Goal: Task Accomplishment & Management: Complete application form

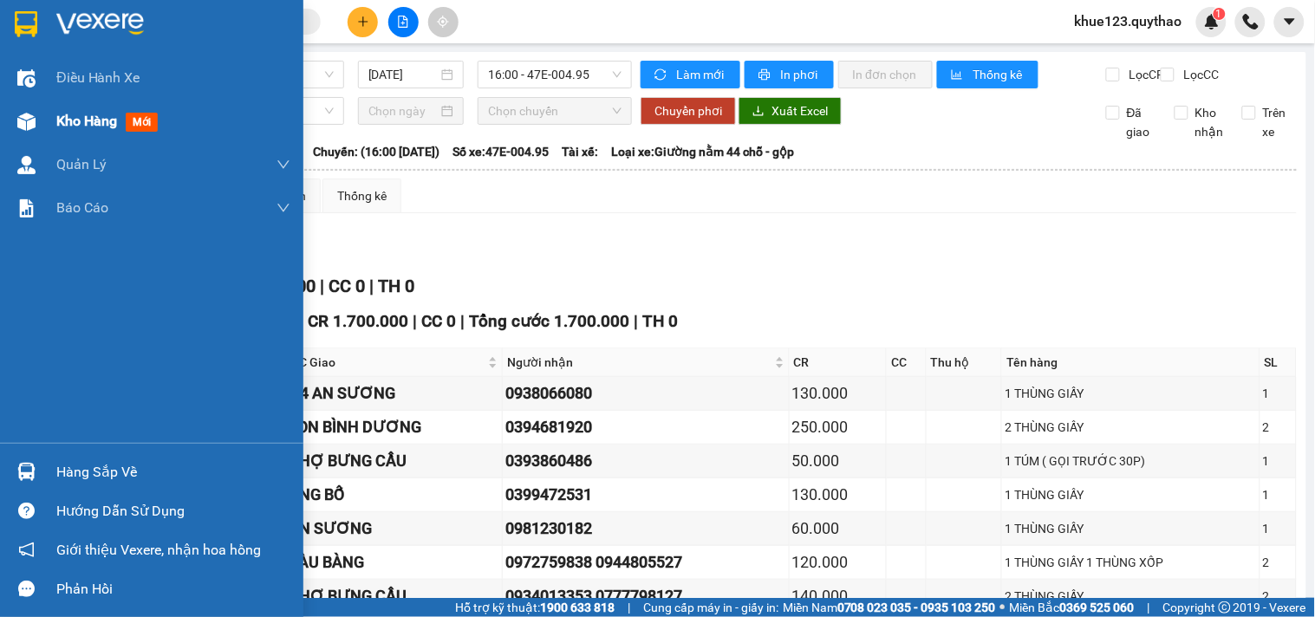
click at [36, 124] on div at bounding box center [26, 122] width 30 height 30
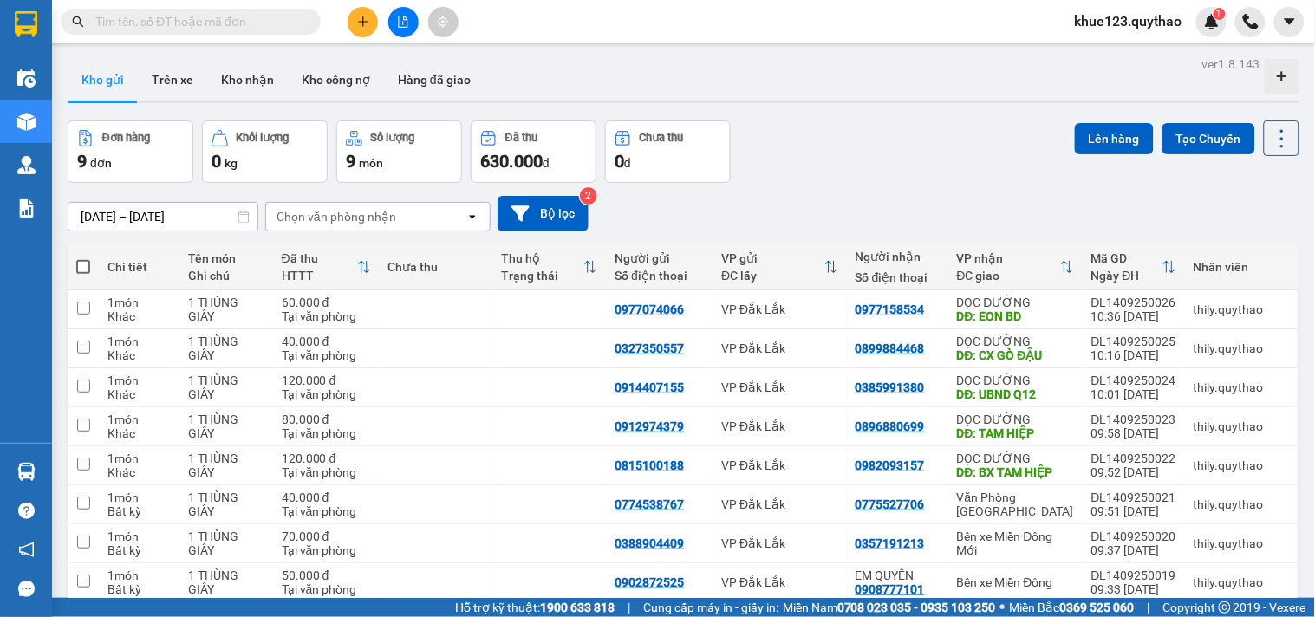
click at [1159, 22] on span "khue123.quythao" at bounding box center [1128, 21] width 135 height 22
click at [1137, 46] on span "Đăng xuất" at bounding box center [1137, 53] width 99 height 19
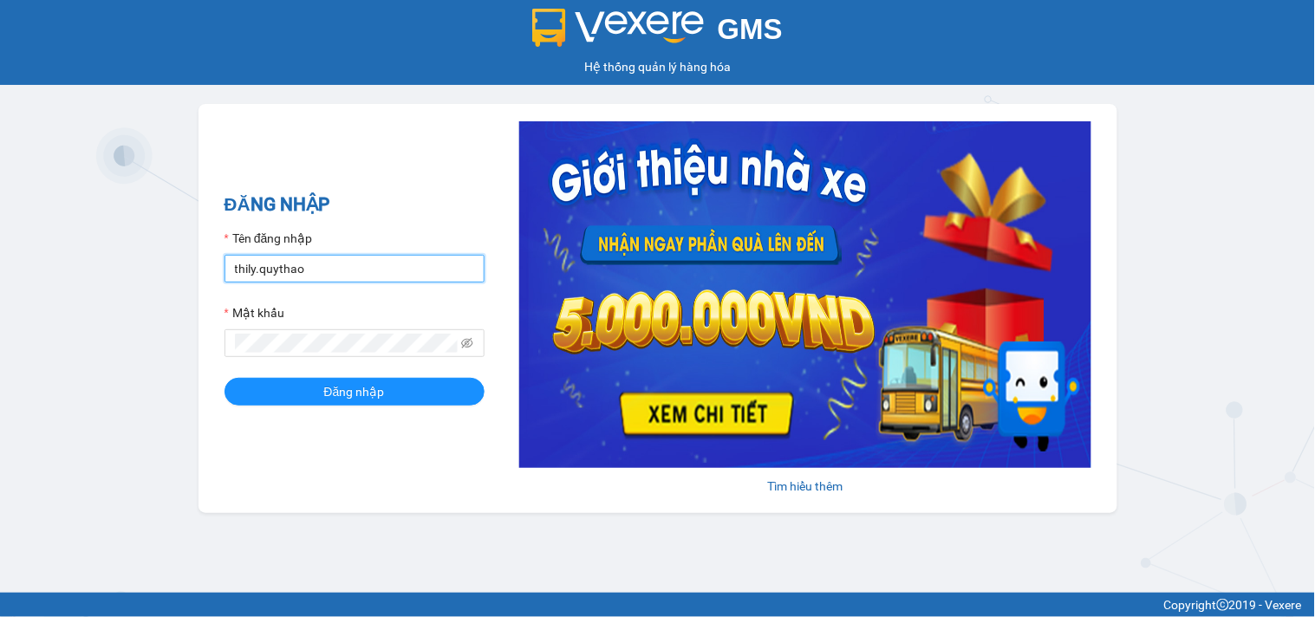
click at [387, 256] on input "thily.quythao" at bounding box center [354, 269] width 260 height 28
click at [387, 257] on input "thily.quythao" at bounding box center [354, 269] width 260 height 28
click at [335, 266] on input "Meo.quythao" at bounding box center [354, 269] width 260 height 28
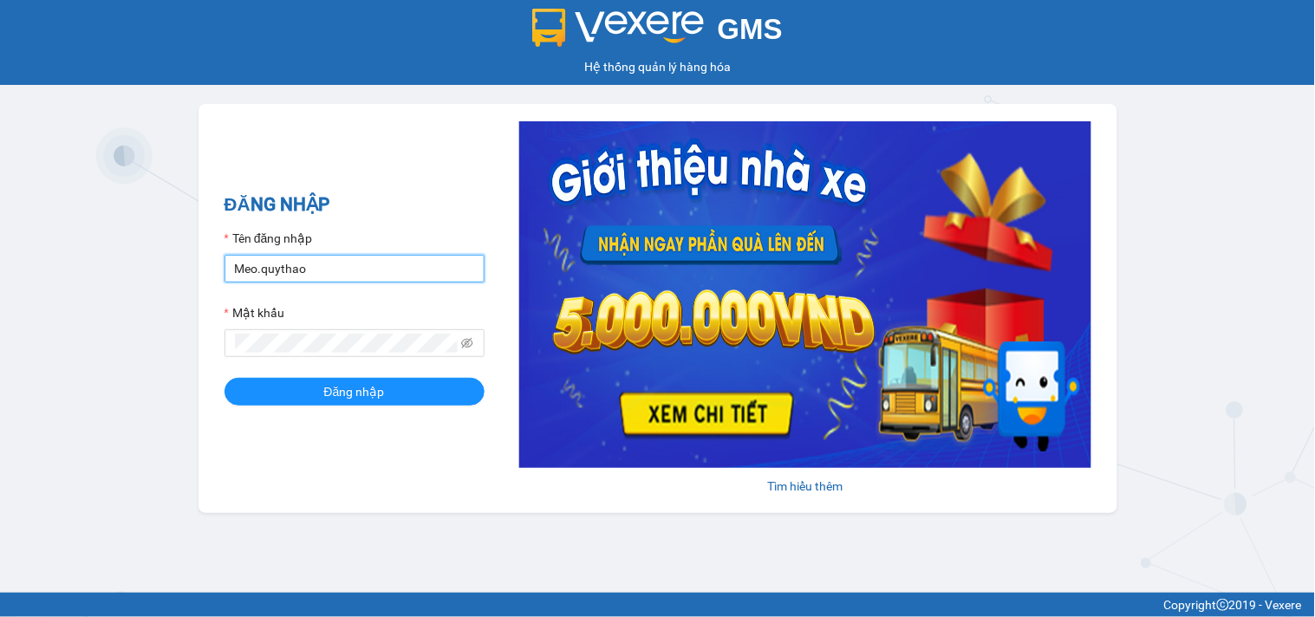
click at [335, 266] on input "Meo.quythao" at bounding box center [354, 269] width 260 height 28
type input "meo.quythao"
click at [317, 333] on span at bounding box center [354, 343] width 260 height 28
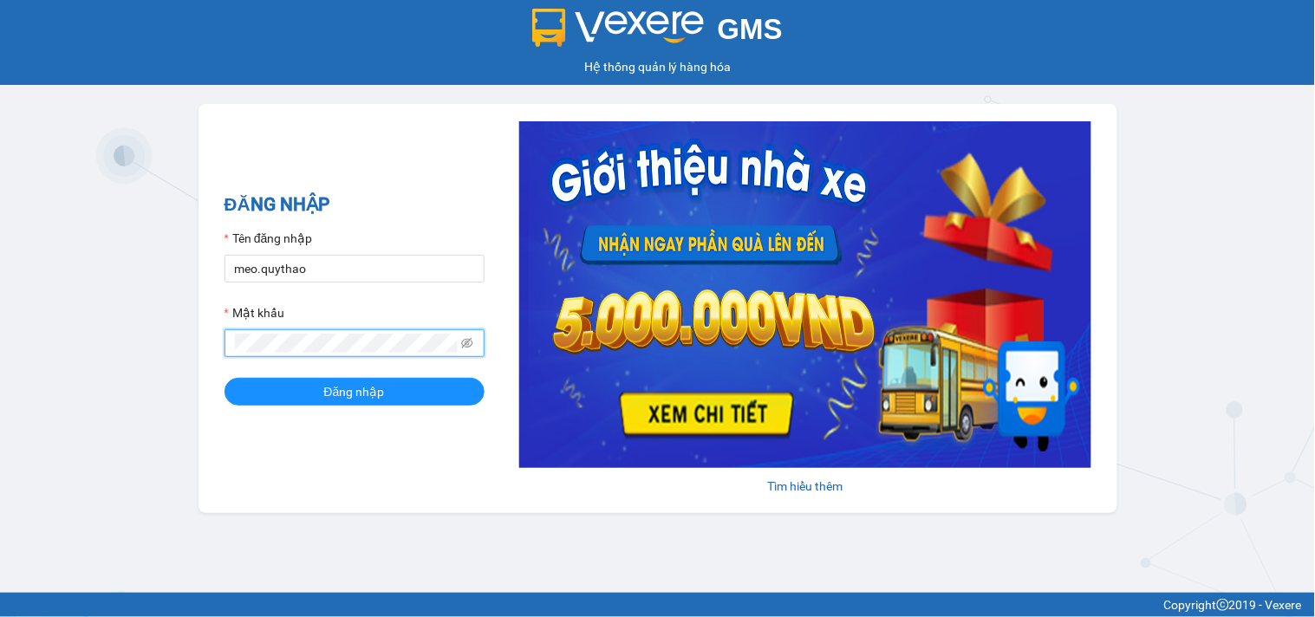
click at [224, 378] on button "Đăng nhập" at bounding box center [354, 392] width 260 height 28
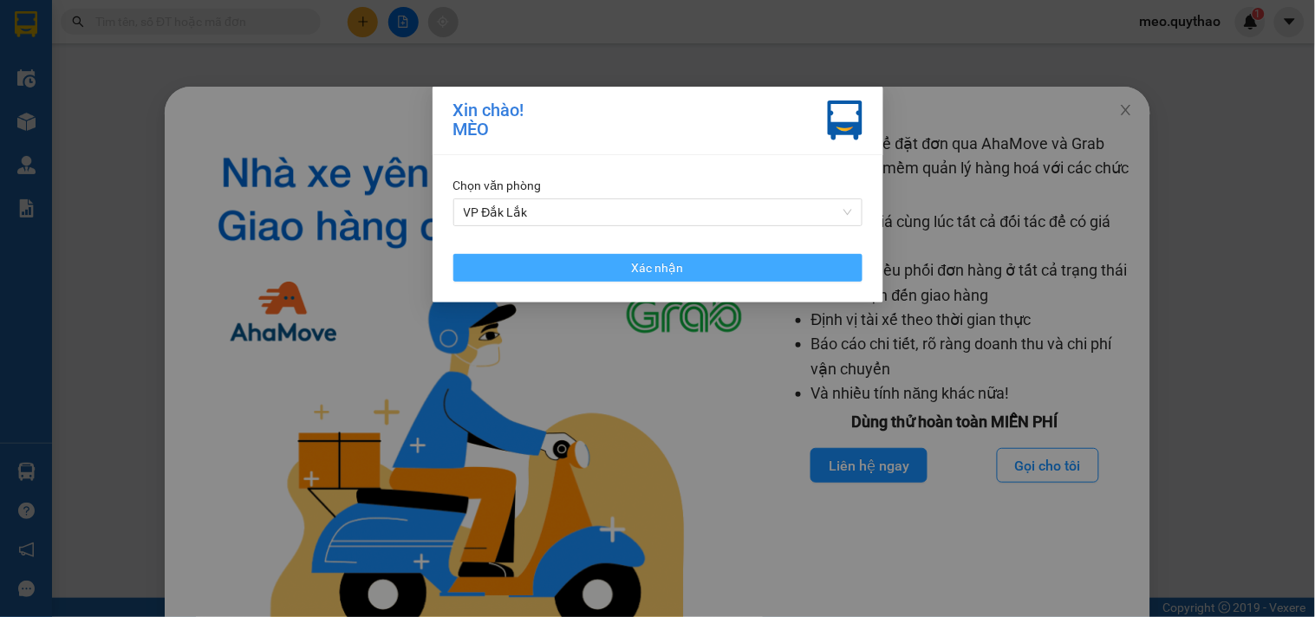
click at [644, 264] on span "Xác nhận" at bounding box center [658, 267] width 52 height 19
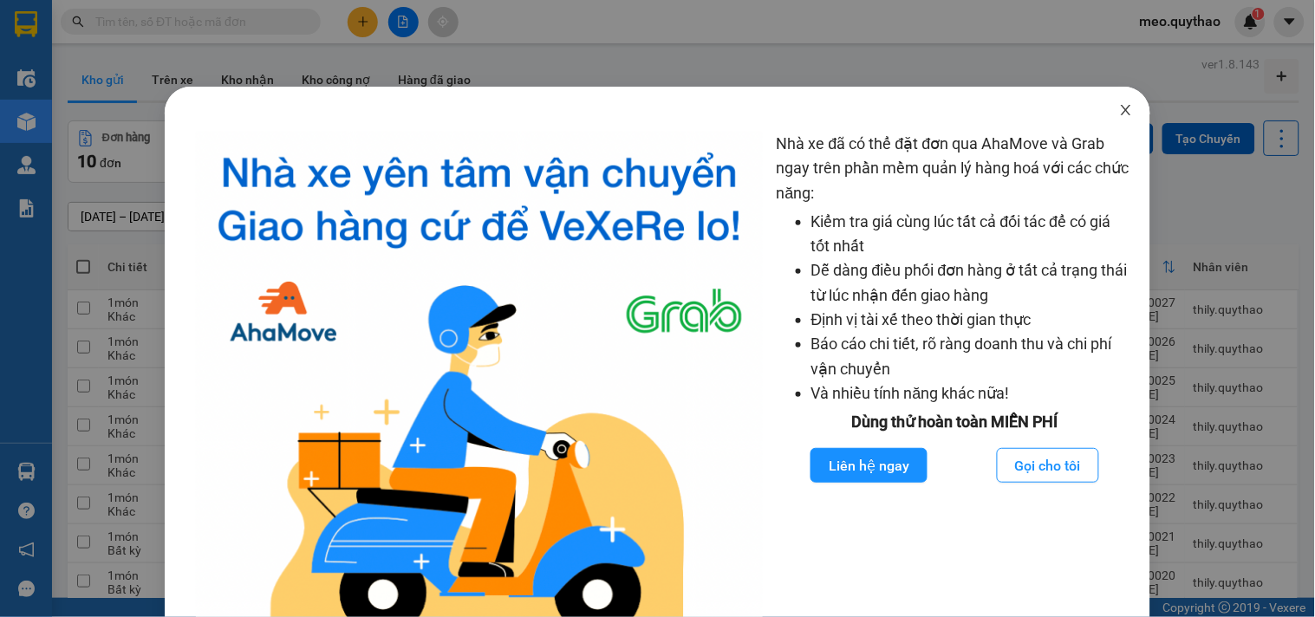
click at [1101, 114] on span "Close" at bounding box center [1125, 111] width 49 height 49
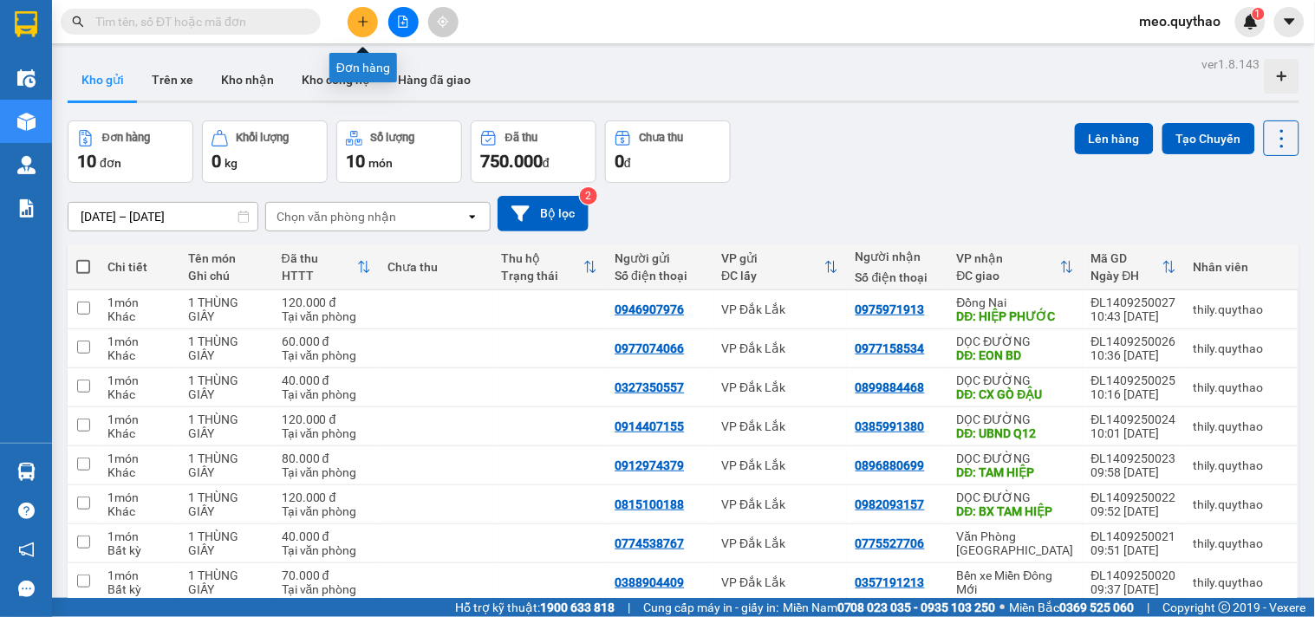
click at [351, 14] on button at bounding box center [363, 22] width 30 height 30
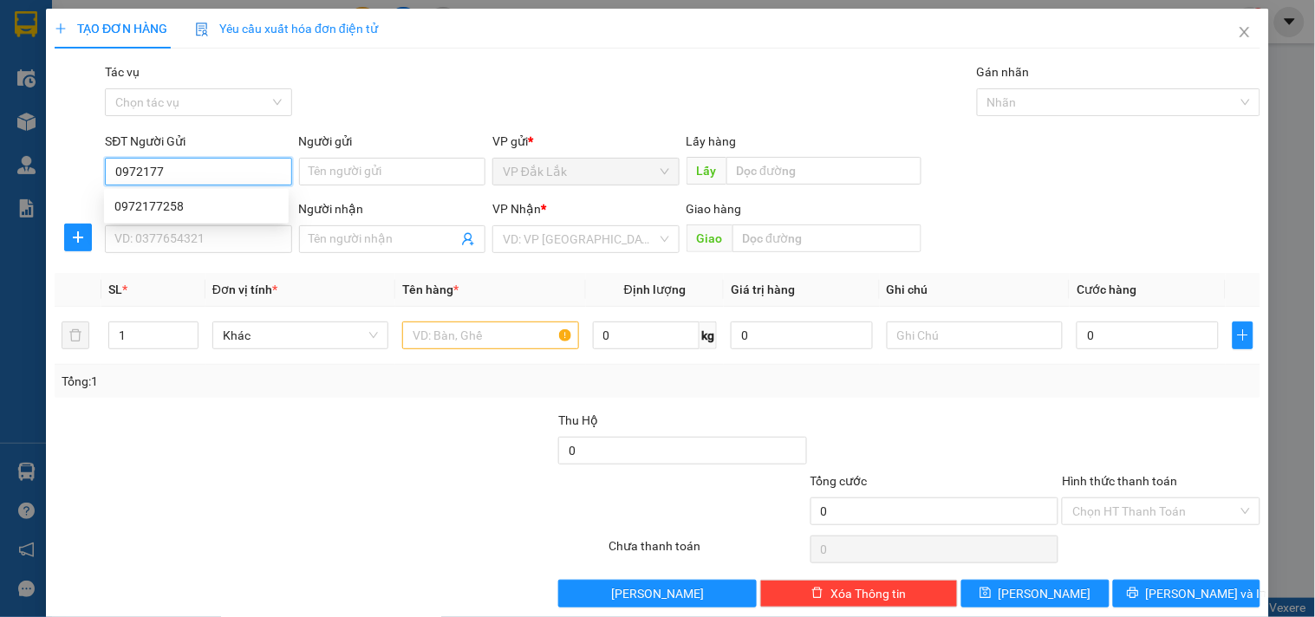
click at [213, 173] on input "0972177" at bounding box center [198, 172] width 186 height 28
type input "0972177258"
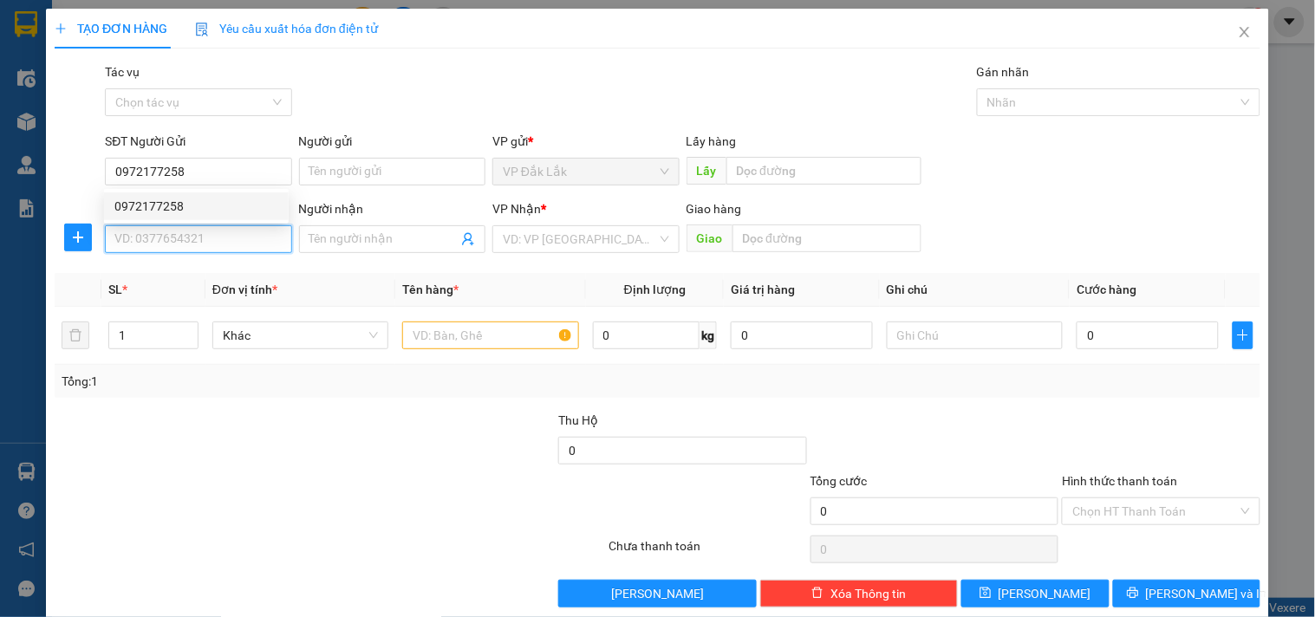
click at [195, 236] on input "SĐT Người Nhận *" at bounding box center [198, 239] width 186 height 28
click at [201, 273] on div "0981100483" at bounding box center [196, 273] width 164 height 19
type input "0981100483"
type input "VX AN PHÚ"
type input "0981100483"
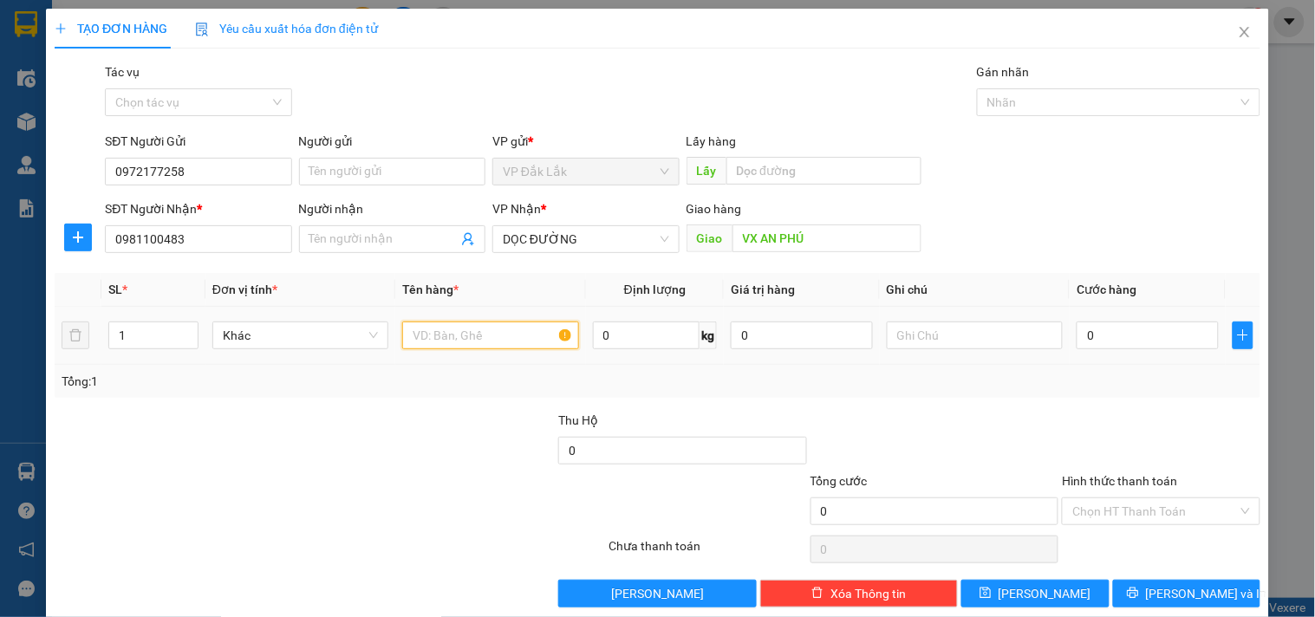
click at [452, 341] on input "text" at bounding box center [490, 336] width 176 height 28
type input "1 THÙNG GIẤY"
click at [1111, 336] on input "0" at bounding box center [1147, 336] width 142 height 28
type input "1"
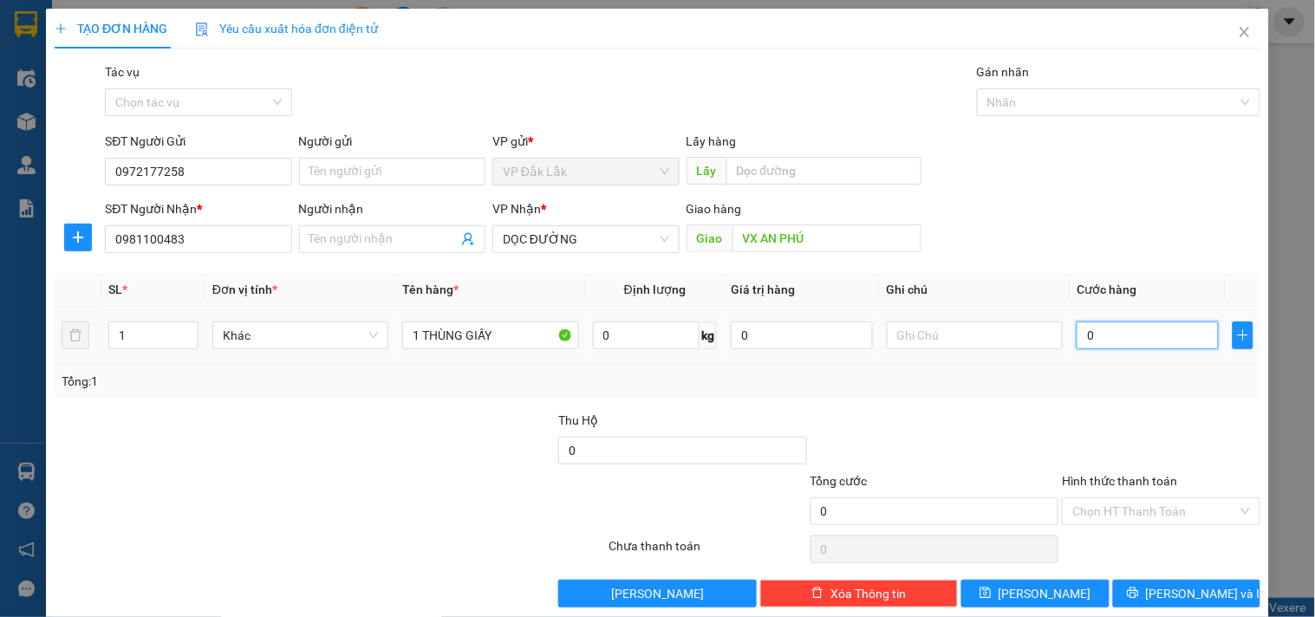
type input "1"
type input "12"
type input "120"
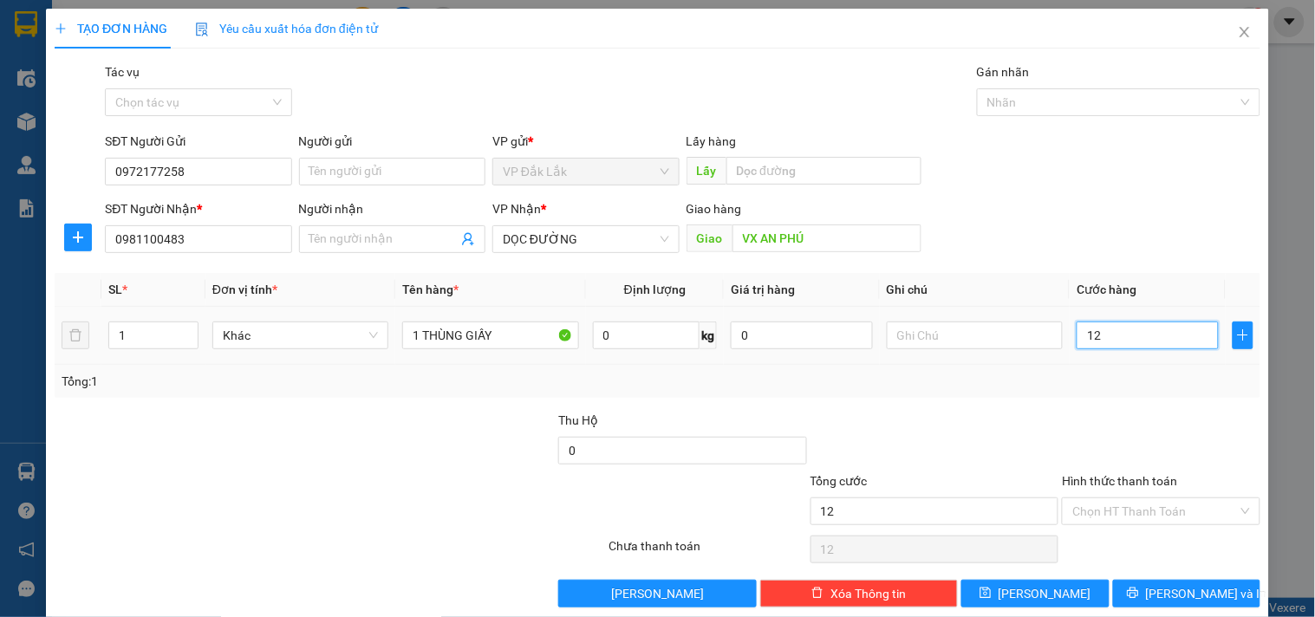
type input "120"
type input "1.200"
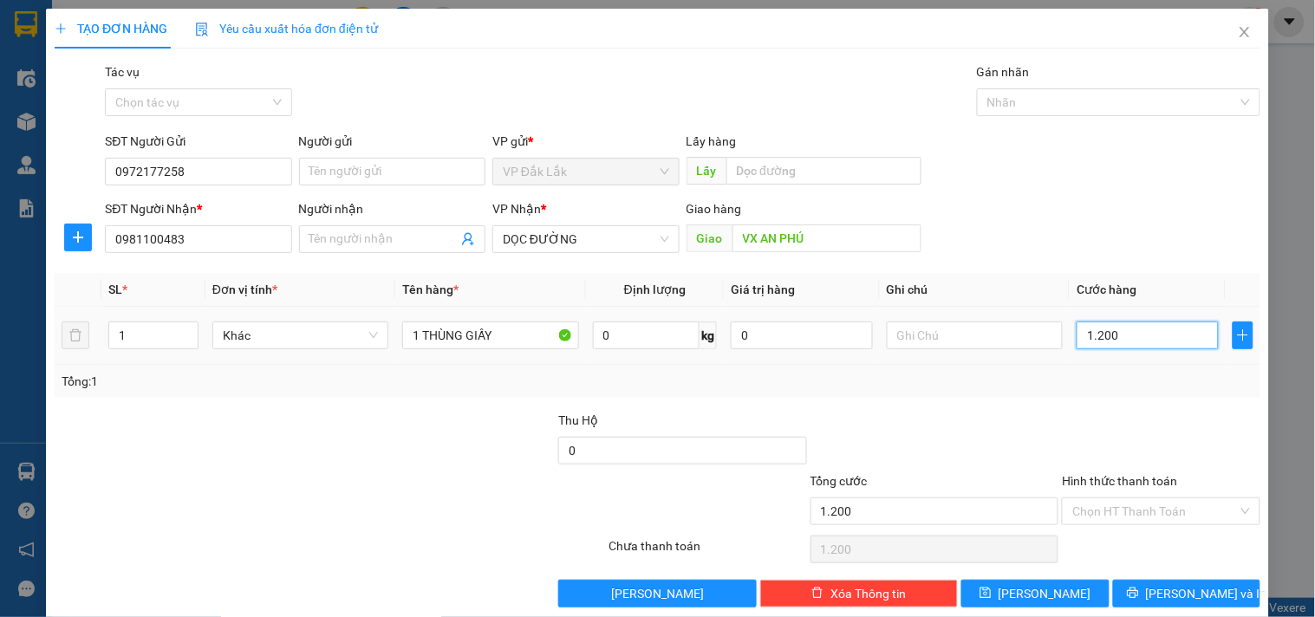
type input "12.000"
type input "120.000"
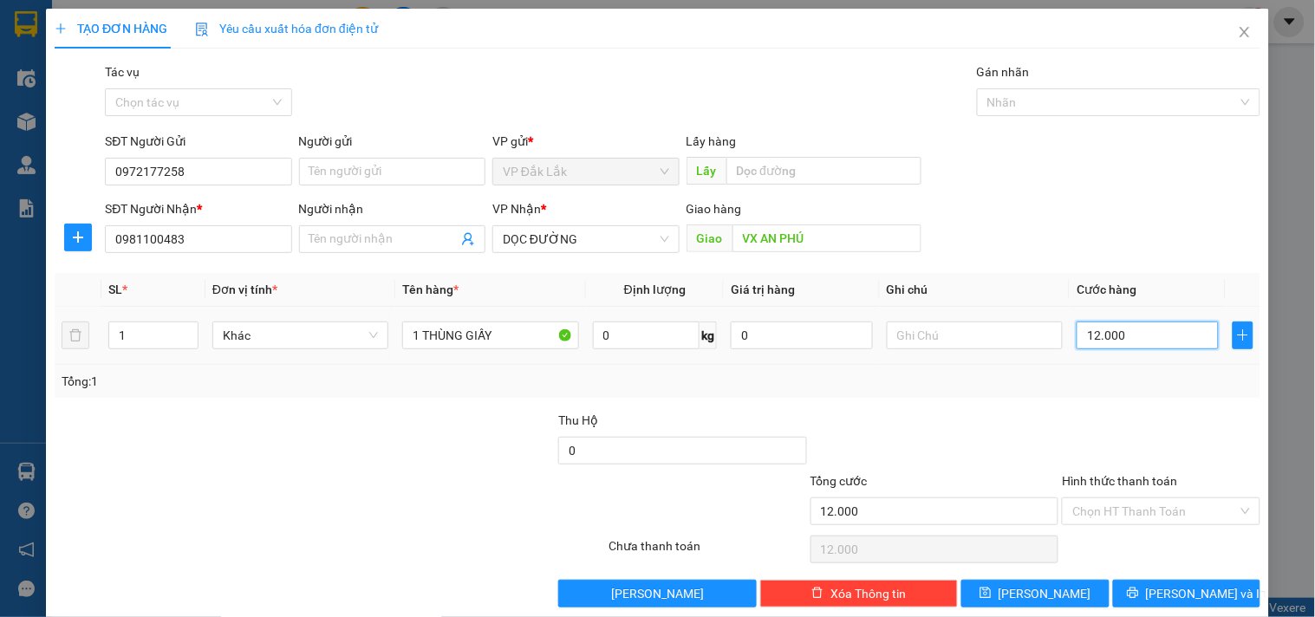
type input "120.000"
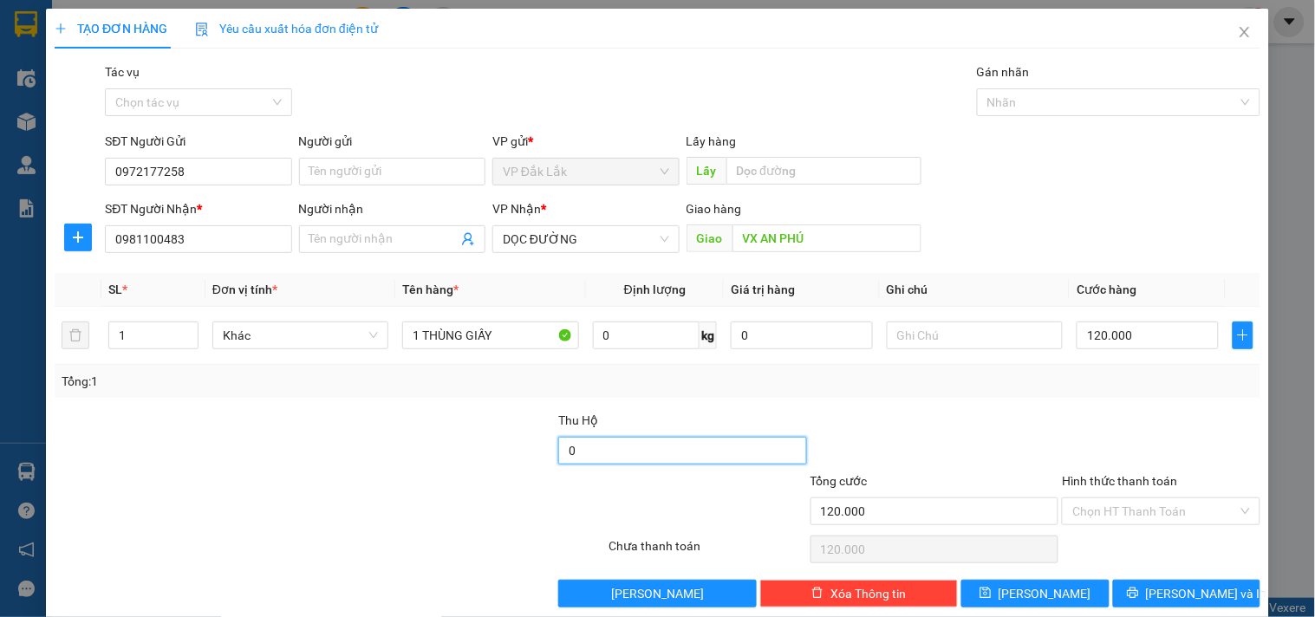
click at [666, 442] on input "0" at bounding box center [682, 451] width 249 height 28
click at [1120, 523] on input "Hình thức thanh toán" at bounding box center [1154, 511] width 165 height 26
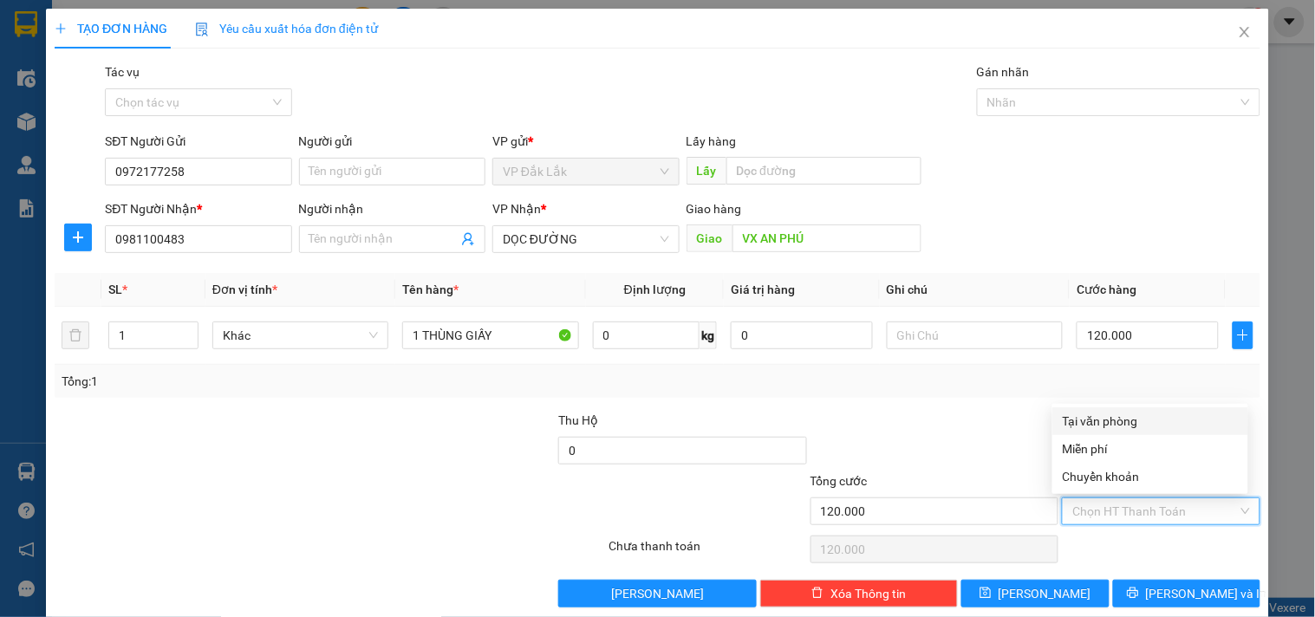
click at [1105, 413] on div "Tại văn phòng" at bounding box center [1149, 421] width 175 height 19
type input "0"
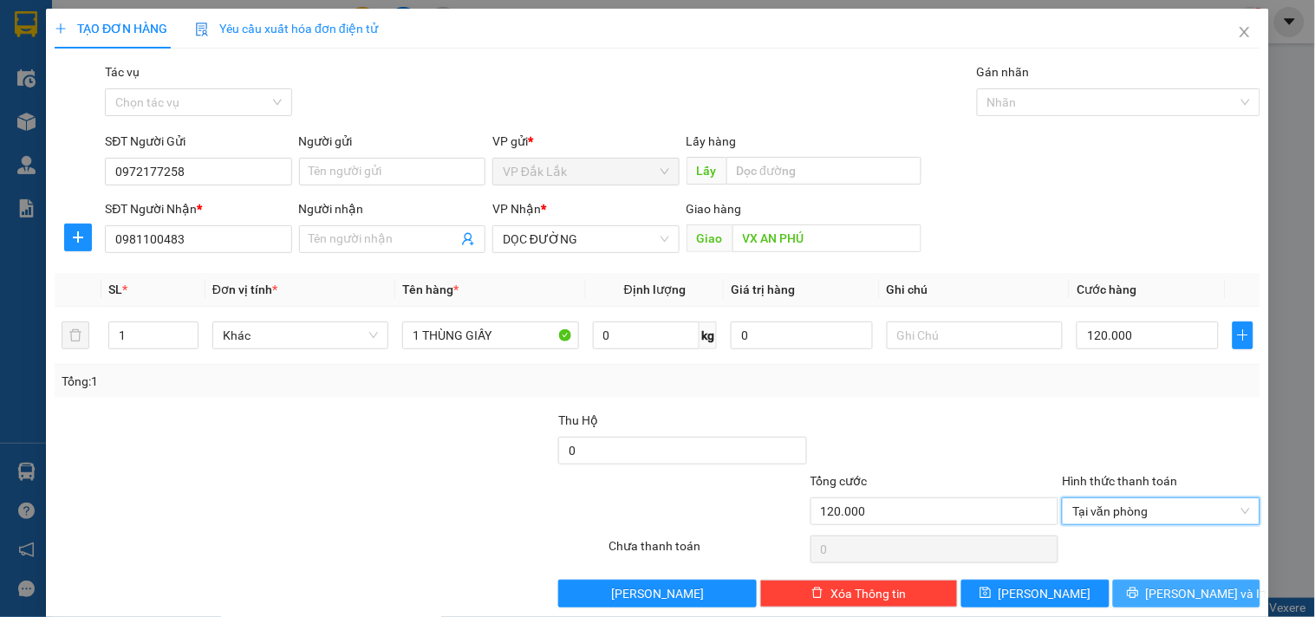
click at [1138, 592] on icon "printer" at bounding box center [1132, 593] width 11 height 11
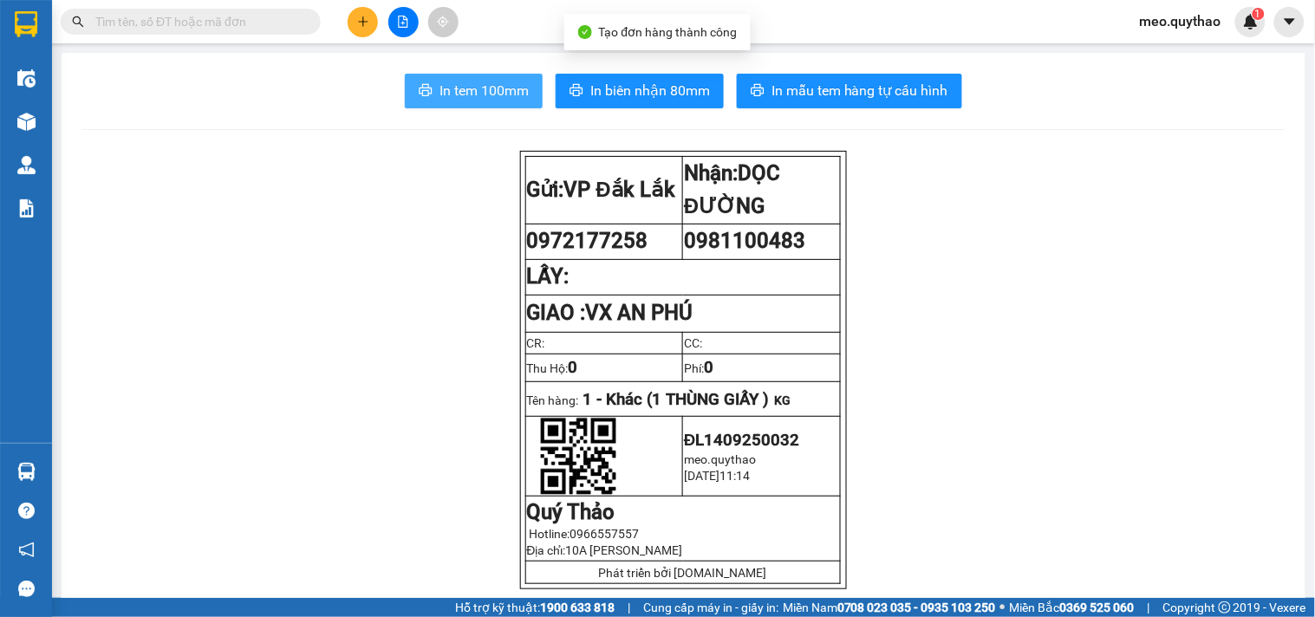
click at [497, 93] on span "In tem 100mm" at bounding box center [483, 91] width 89 height 22
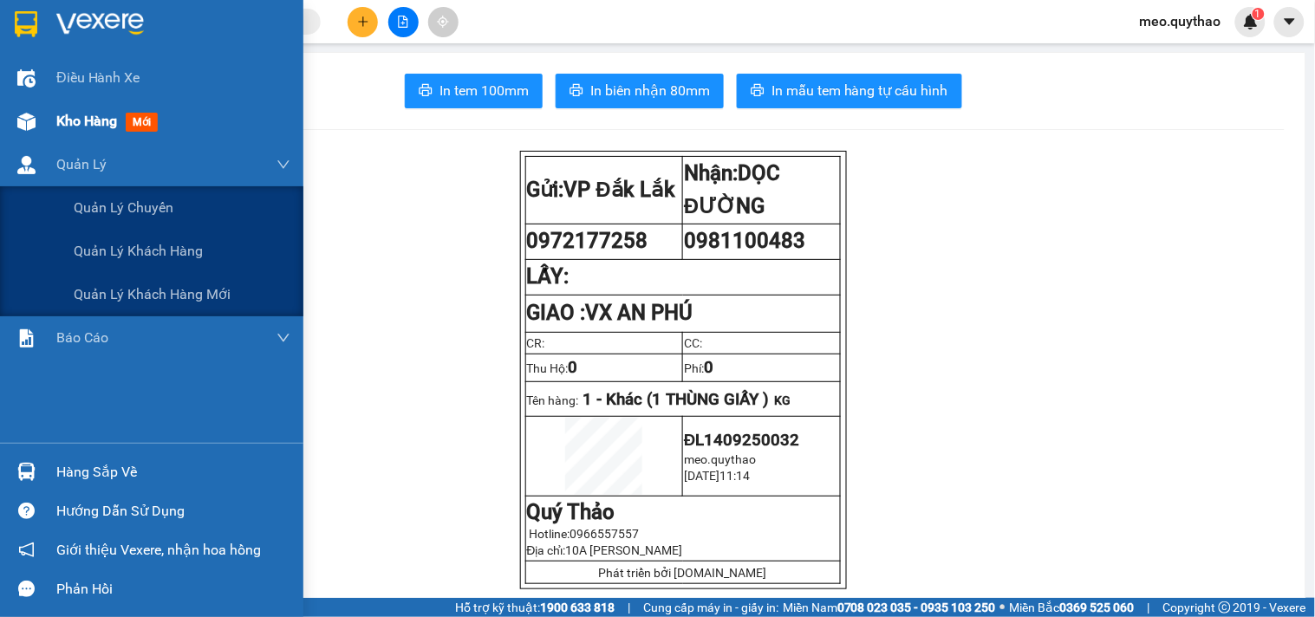
click at [147, 123] on span "mới" at bounding box center [142, 122] width 32 height 19
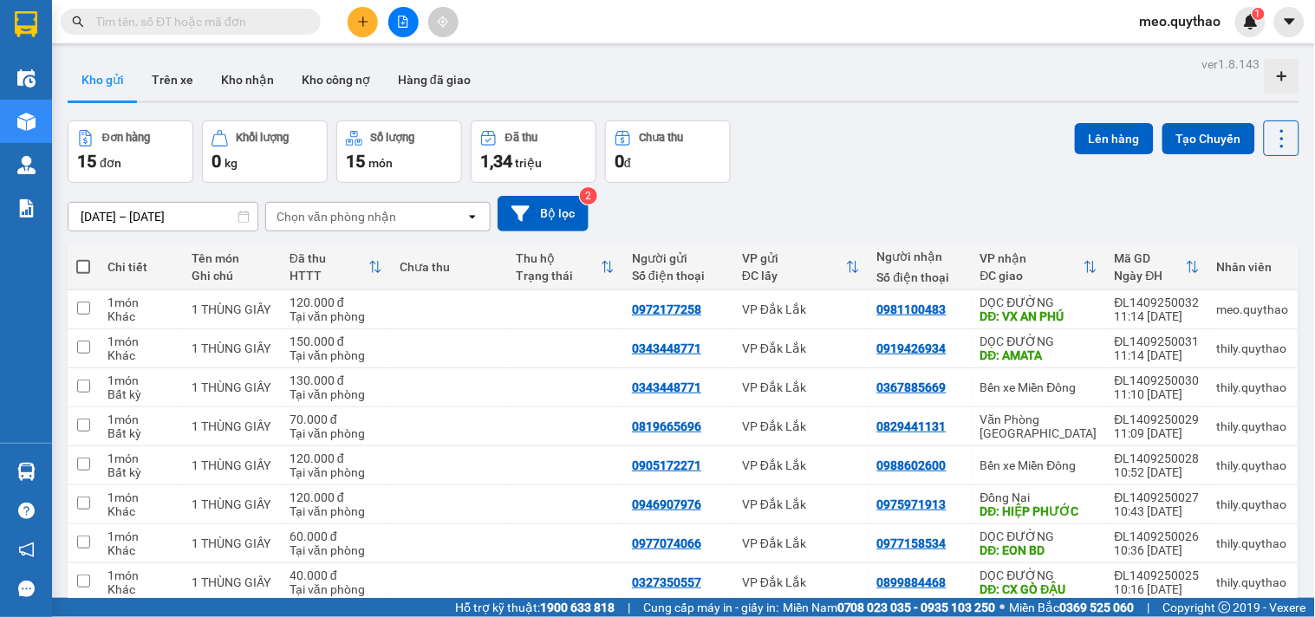
click at [360, 17] on icon "plus" at bounding box center [363, 22] width 12 height 12
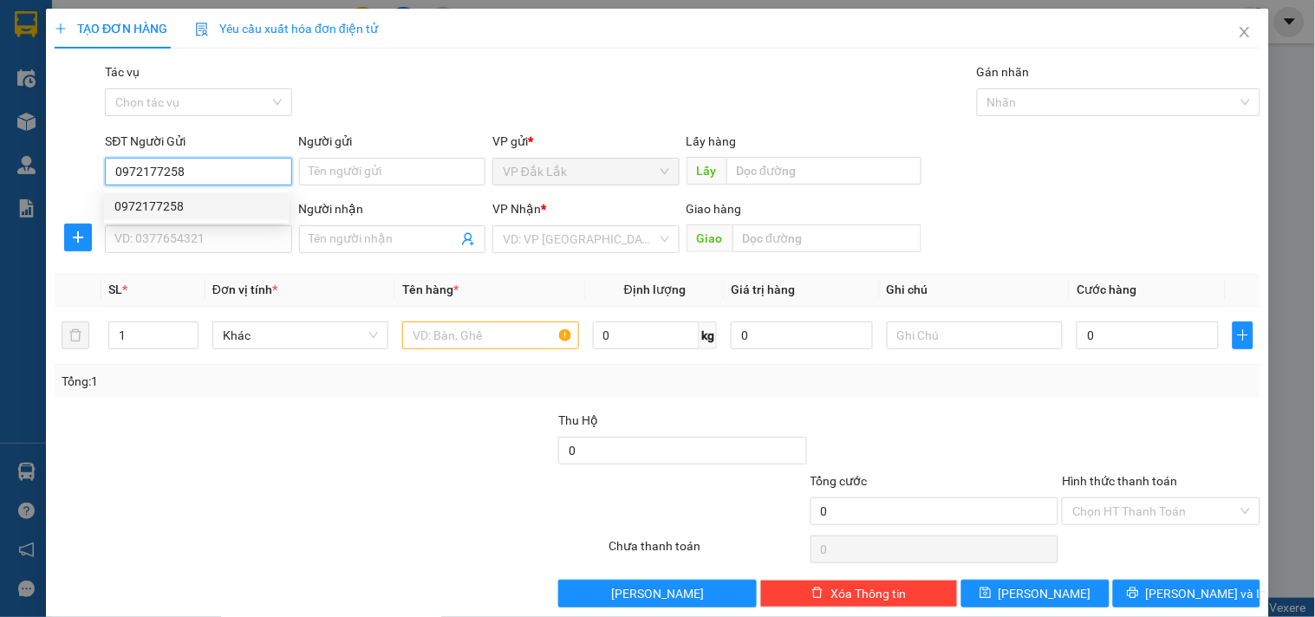
type input "0972177258"
click at [226, 221] on div "0972177258 0972177258" at bounding box center [196, 206] width 185 height 35
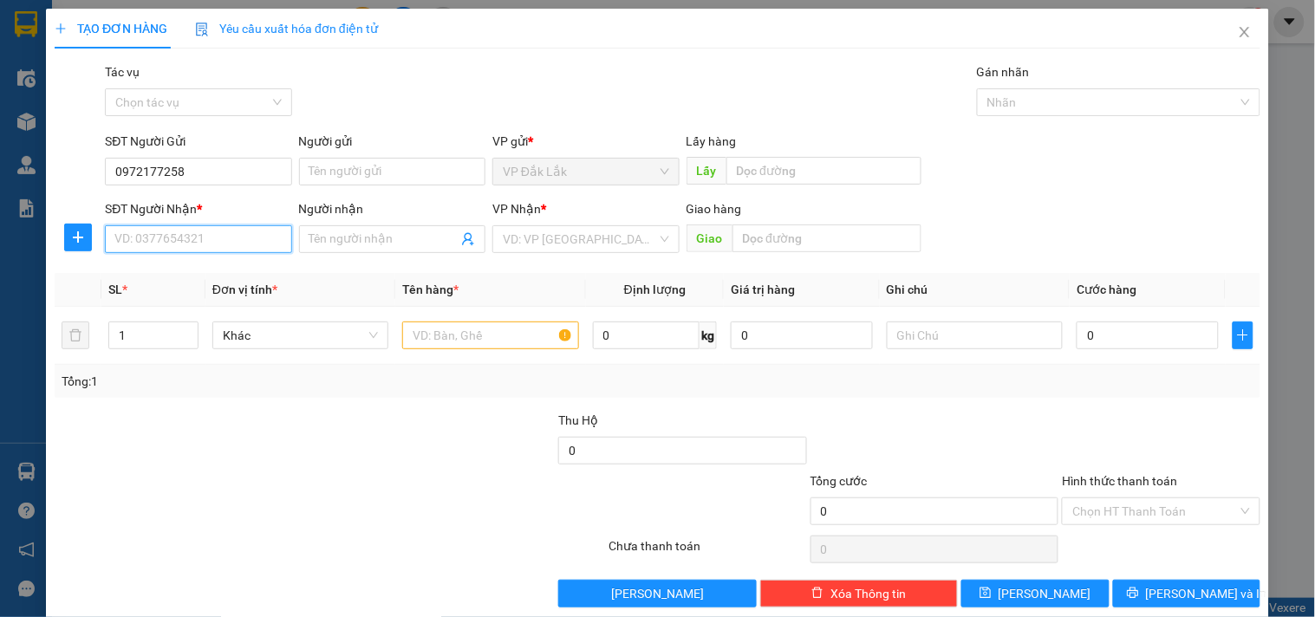
click at [238, 252] on input "SĐT Người Nhận *" at bounding box center [198, 239] width 186 height 28
type input "0973104945"
click at [562, 257] on div "VP Nhận * VD: VP Sài Gòn" at bounding box center [585, 229] width 186 height 61
click at [565, 245] on input "search" at bounding box center [579, 239] width 153 height 26
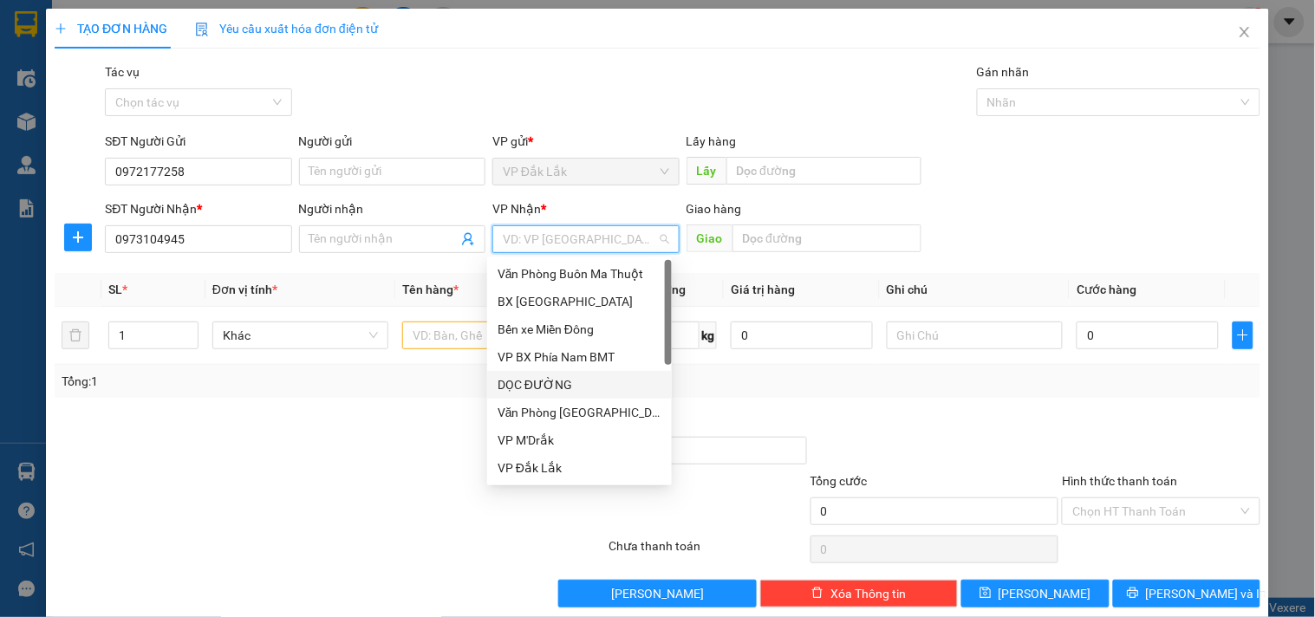
click at [569, 382] on div "DỌC ĐƯỜNG" at bounding box center [579, 384] width 164 height 19
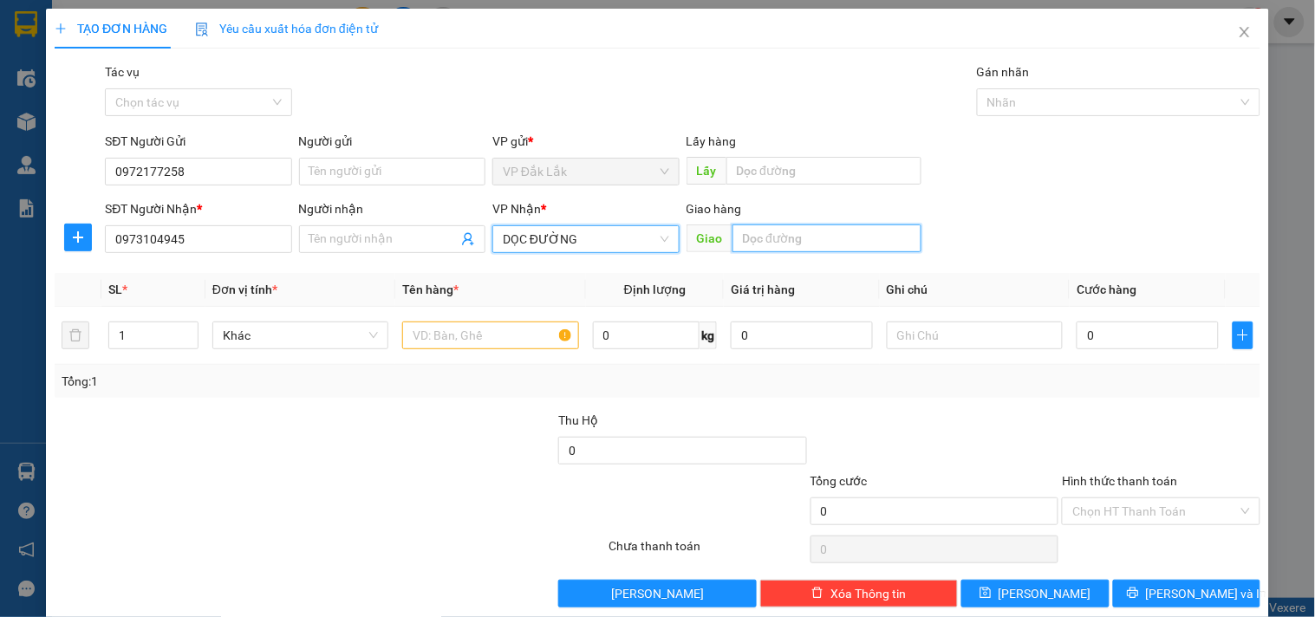
click at [764, 231] on input "text" at bounding box center [826, 238] width 189 height 28
type input "MỸ PHƯỚC 3"
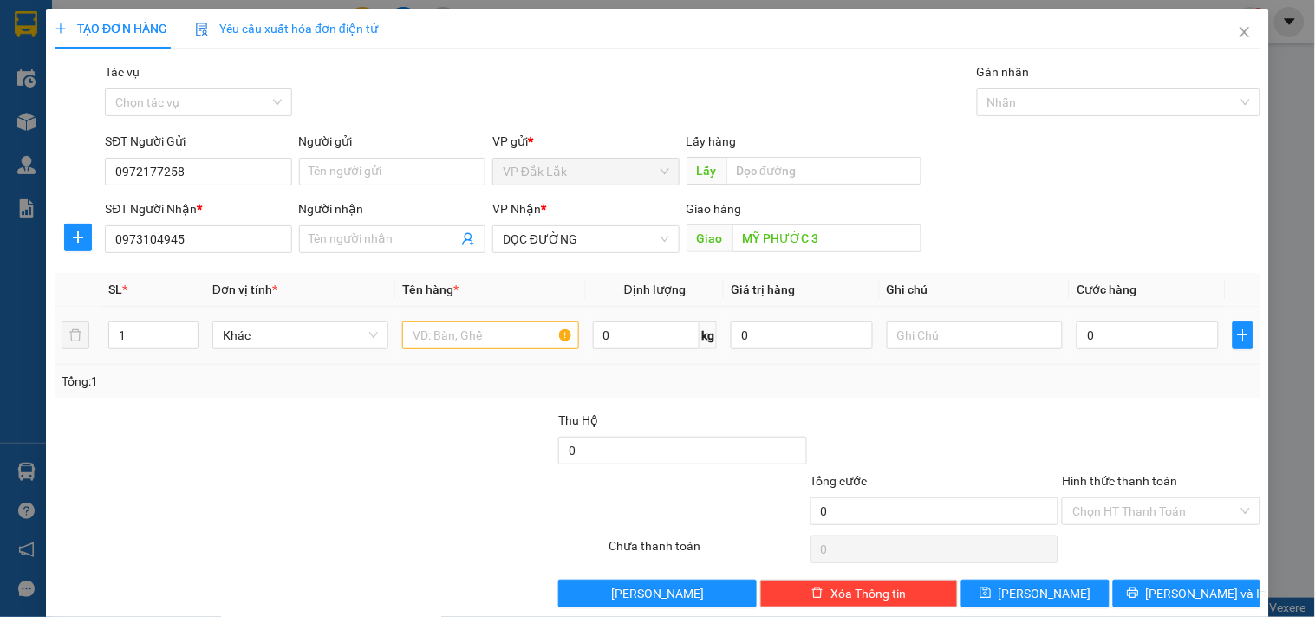
click at [457, 354] on td at bounding box center [490, 336] width 190 height 58
click at [457, 341] on input "text" at bounding box center [490, 336] width 176 height 28
type input "1 THÙNG GIẤY"
click at [1099, 336] on input "0" at bounding box center [1147, 336] width 142 height 28
type input "5"
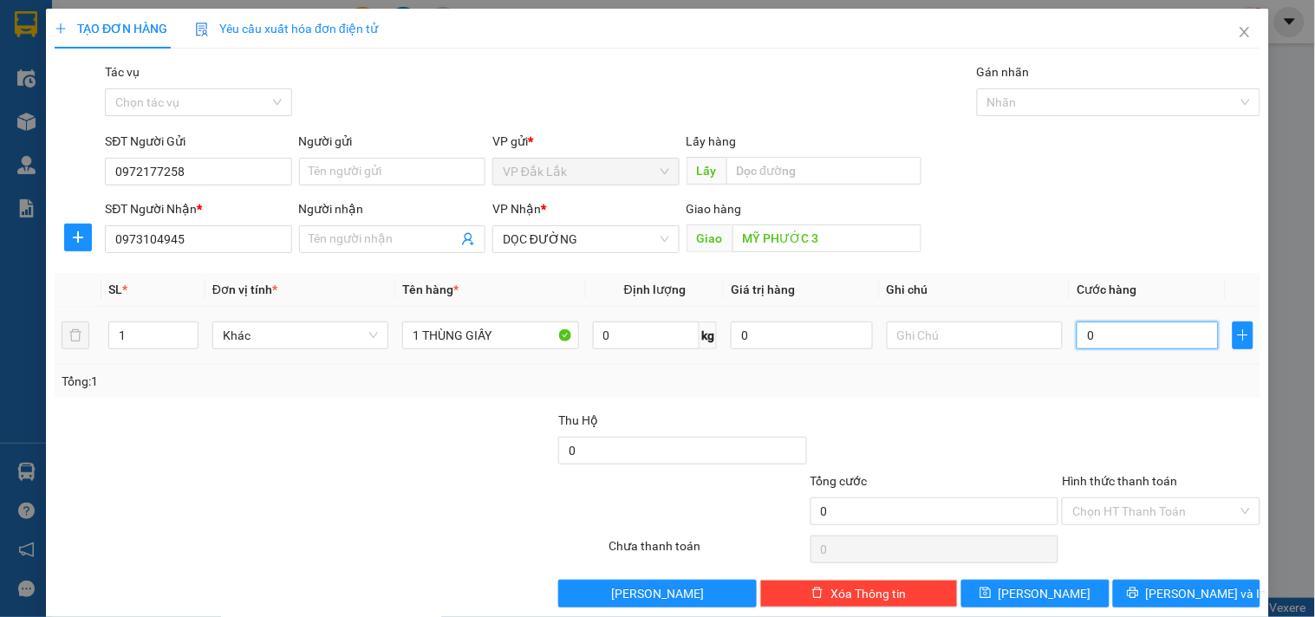
type input "5"
type input "50"
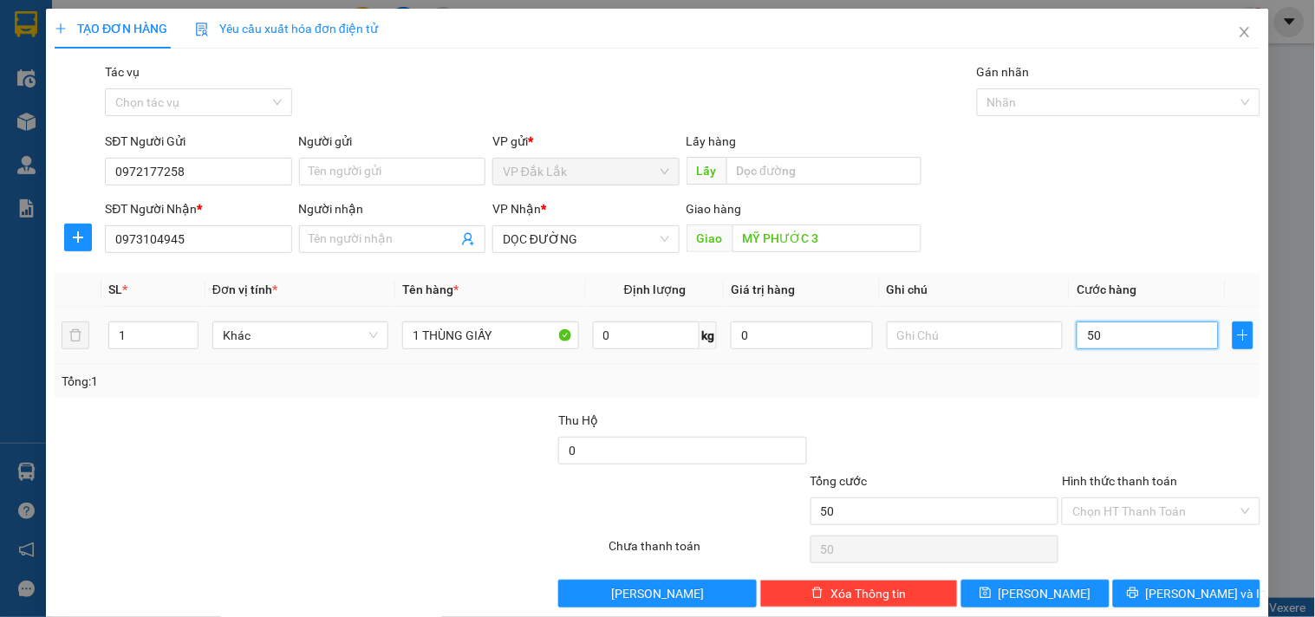
type input "500"
type input "5.000"
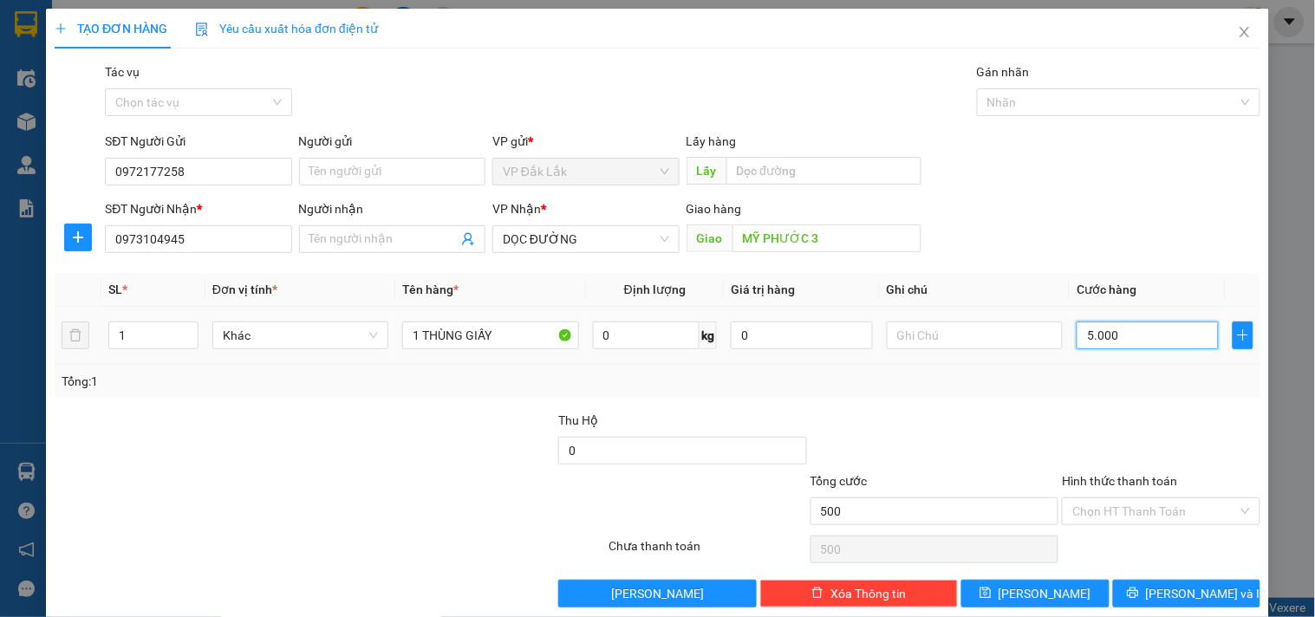
type input "5.000"
type input "50.000"
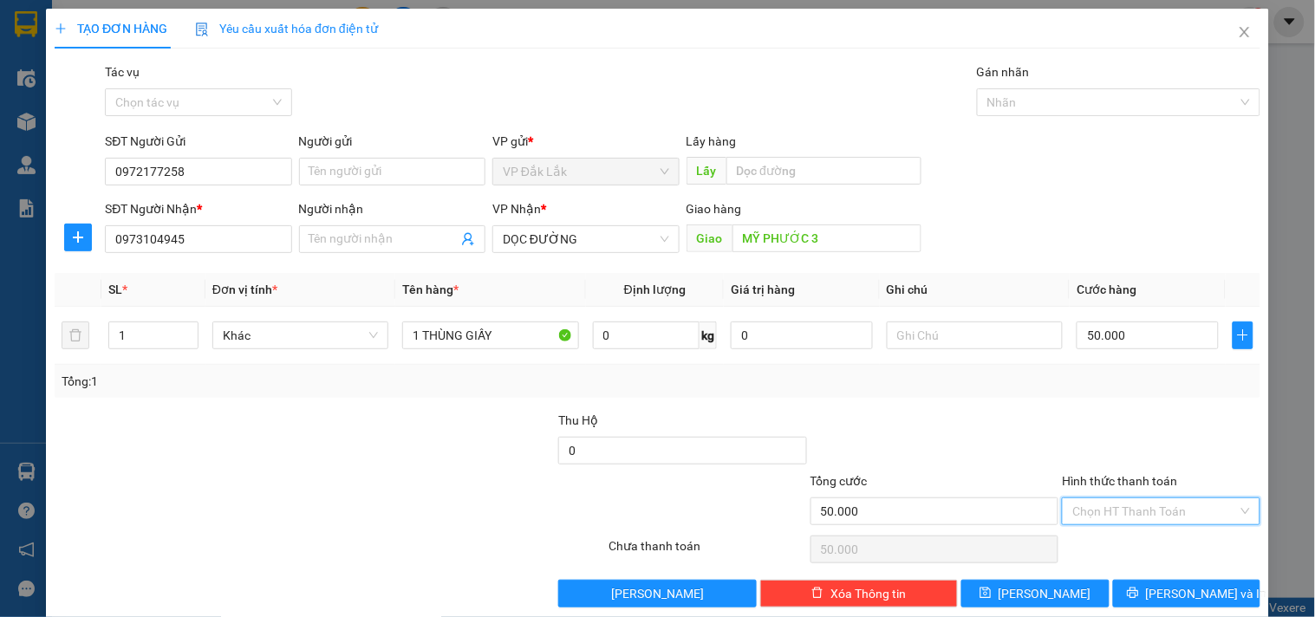
click at [1164, 500] on input "Hình thức thanh toán" at bounding box center [1154, 511] width 165 height 26
click at [1124, 410] on div "Tại văn phòng" at bounding box center [1150, 421] width 196 height 28
type input "0"
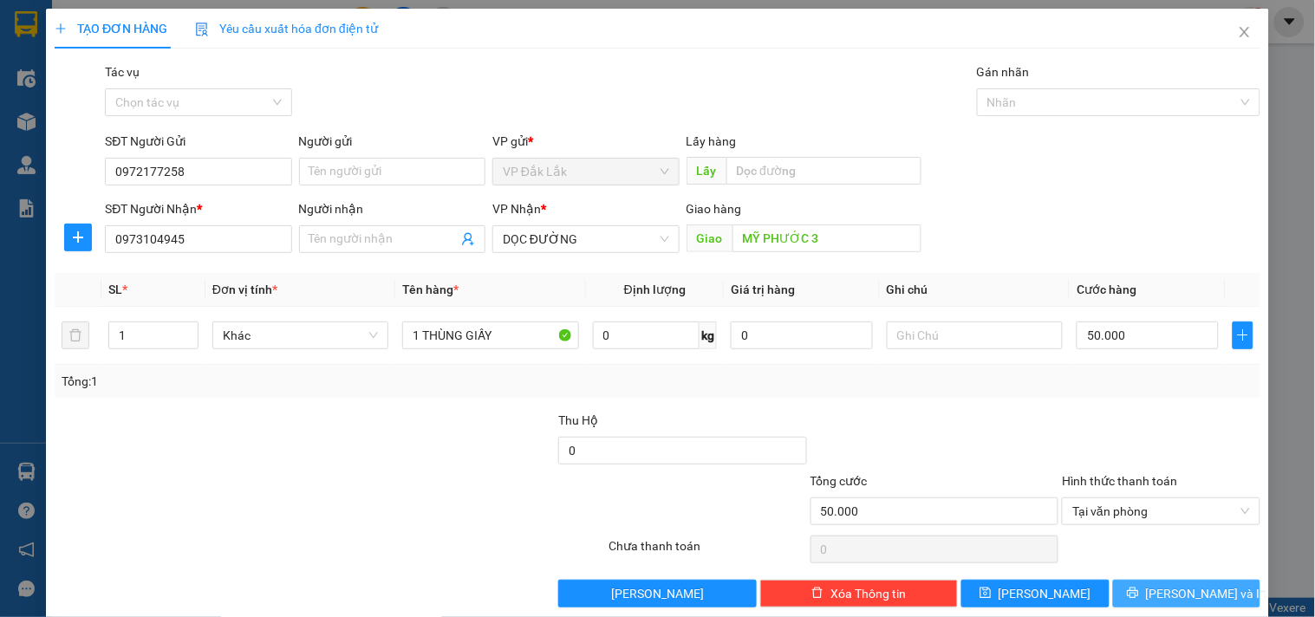
click at [1199, 596] on span "Lưu và In" at bounding box center [1206, 593] width 121 height 19
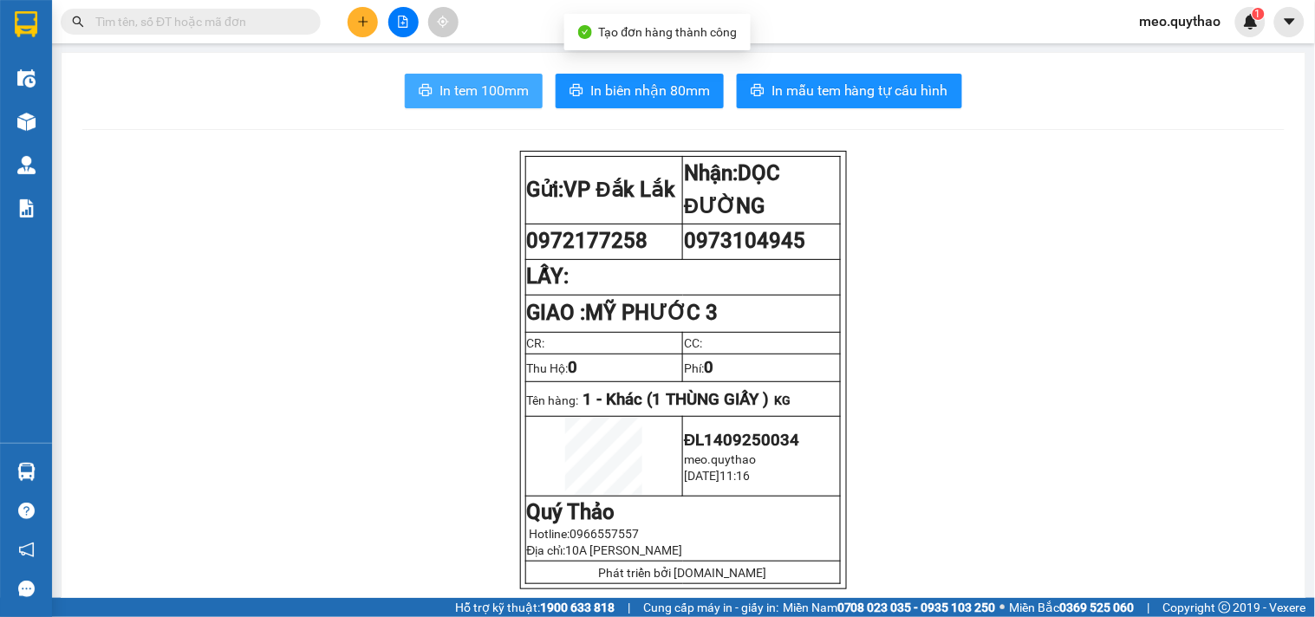
click at [429, 94] on button "In tem 100mm" at bounding box center [474, 91] width 138 height 35
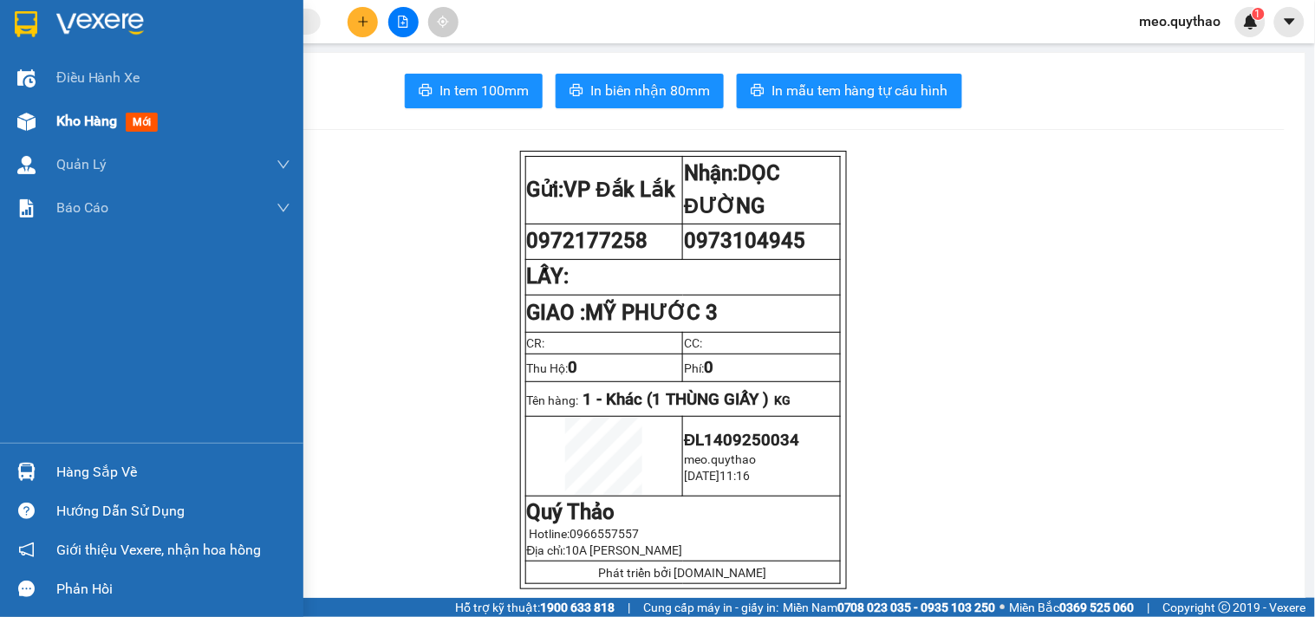
click at [70, 129] on span "Kho hàng" at bounding box center [86, 121] width 61 height 16
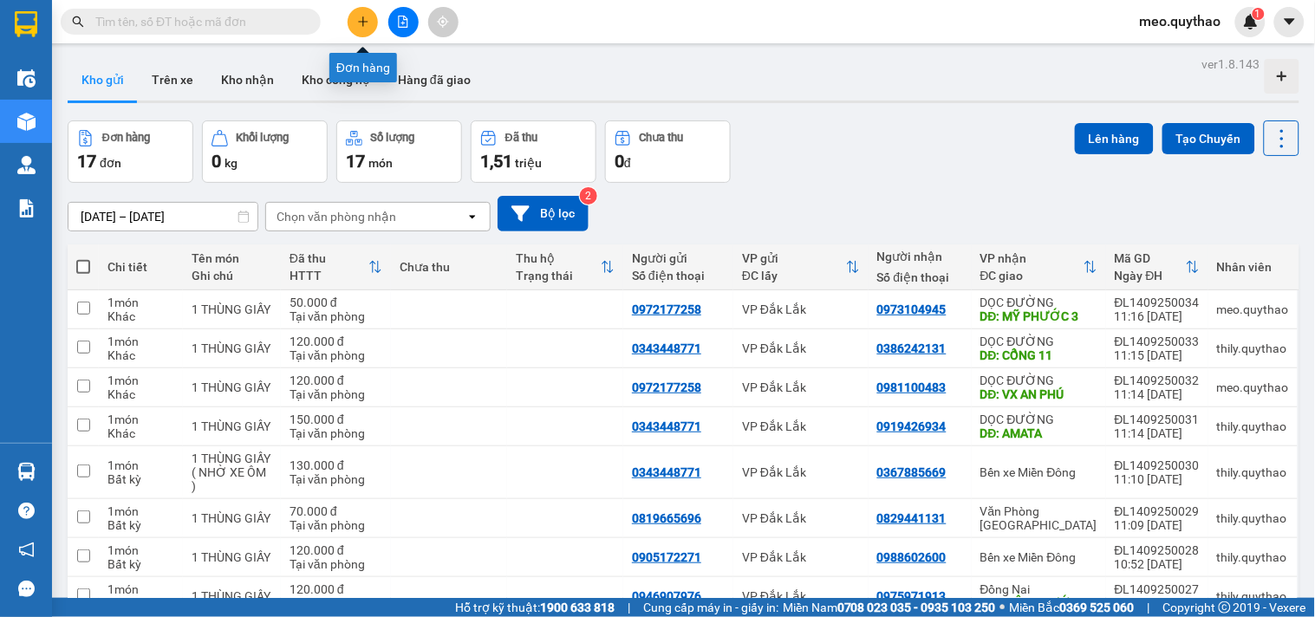
click at [369, 20] on button at bounding box center [363, 22] width 30 height 30
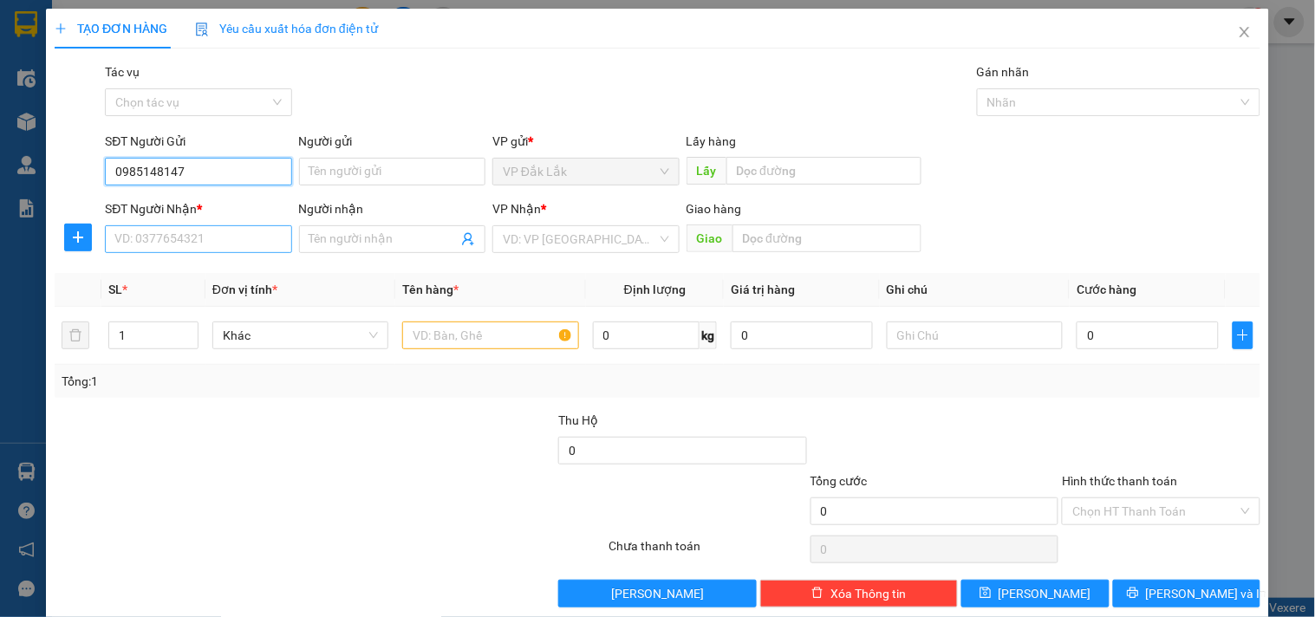
type input "0985148147"
click at [237, 243] on input "SĐT Người Nhận *" at bounding box center [198, 239] width 186 height 28
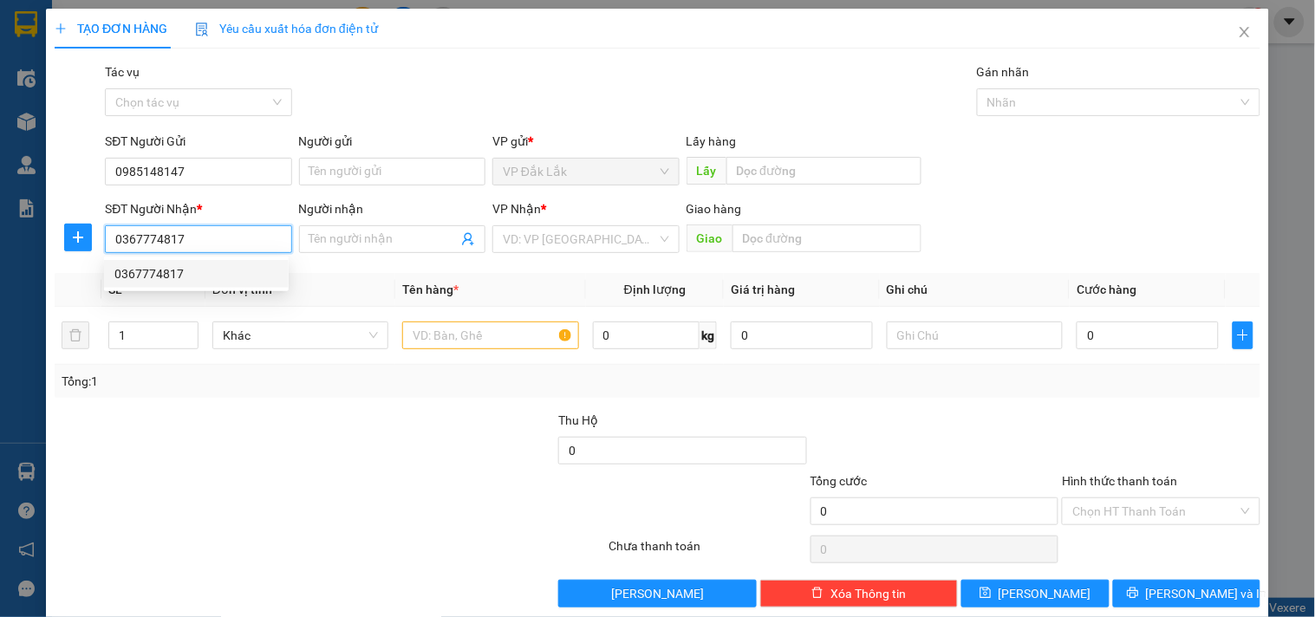
click at [214, 271] on div "0367774817" at bounding box center [196, 273] width 164 height 19
click at [553, 231] on span "Văn Phòng [GEOGRAPHIC_DATA]" at bounding box center [586, 239] width 166 height 26
type input "0367774817"
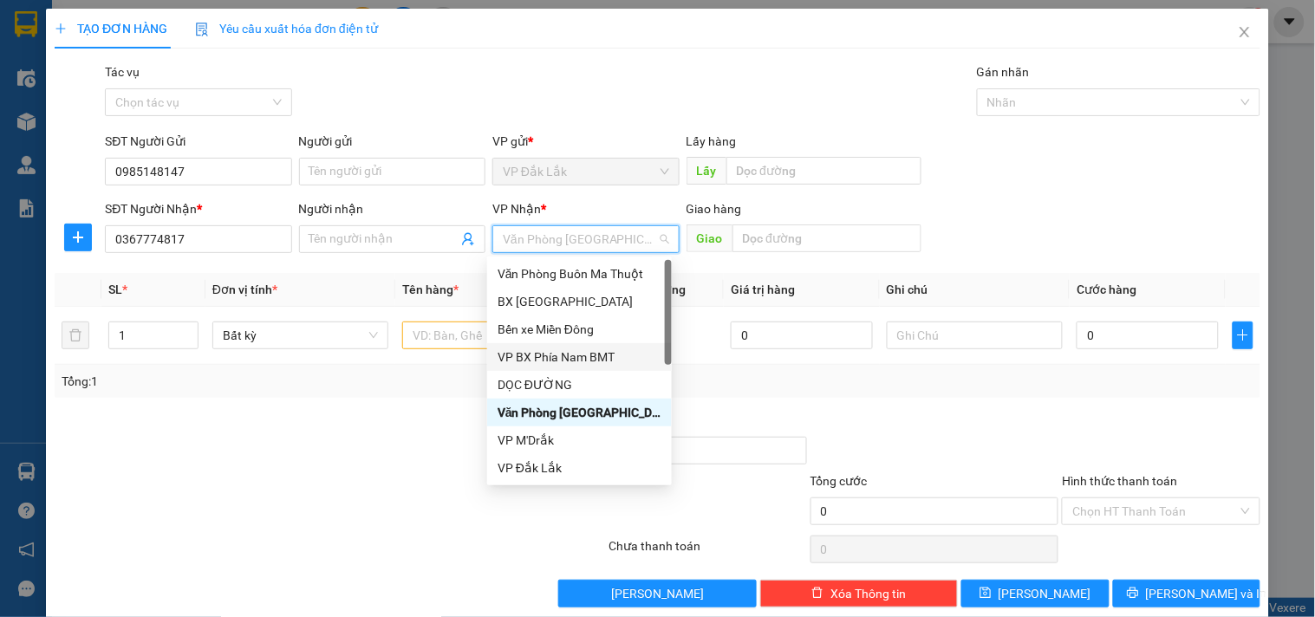
scroll to position [192, 0]
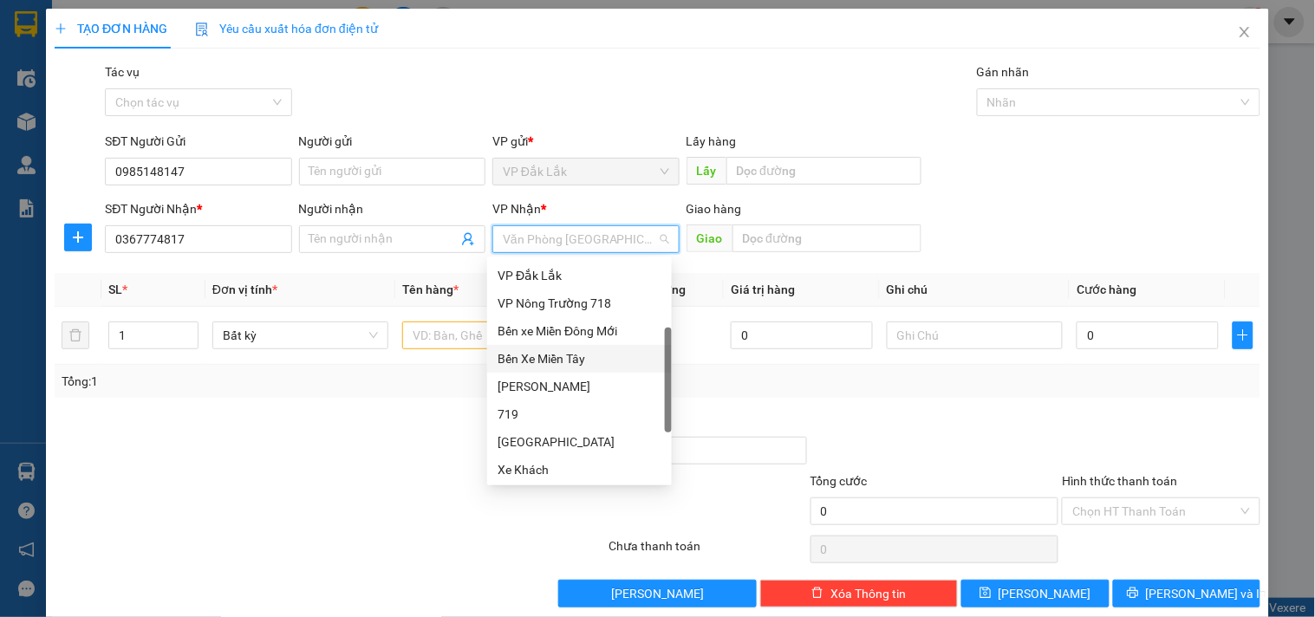
click at [598, 362] on div "Bến Xe Miền Tây" at bounding box center [579, 358] width 164 height 19
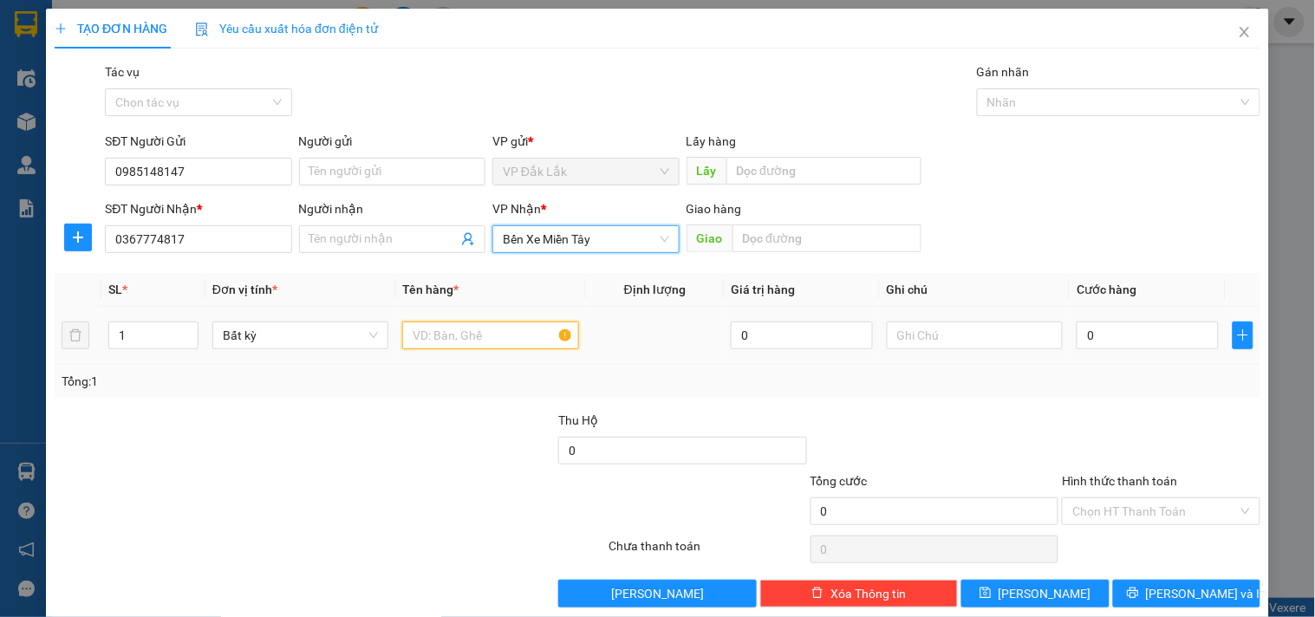
click at [473, 348] on input "text" at bounding box center [490, 336] width 176 height 28
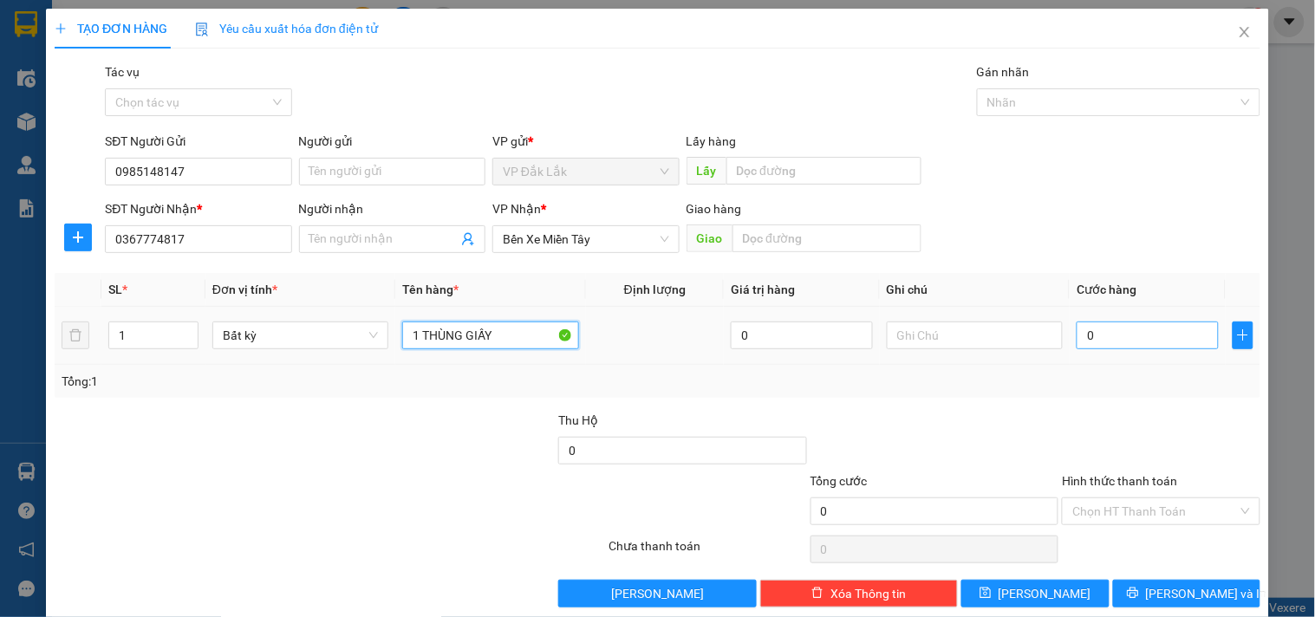
type input "1 THÙNG GIẤY"
click at [1153, 334] on input "0" at bounding box center [1147, 336] width 142 height 28
type input "9"
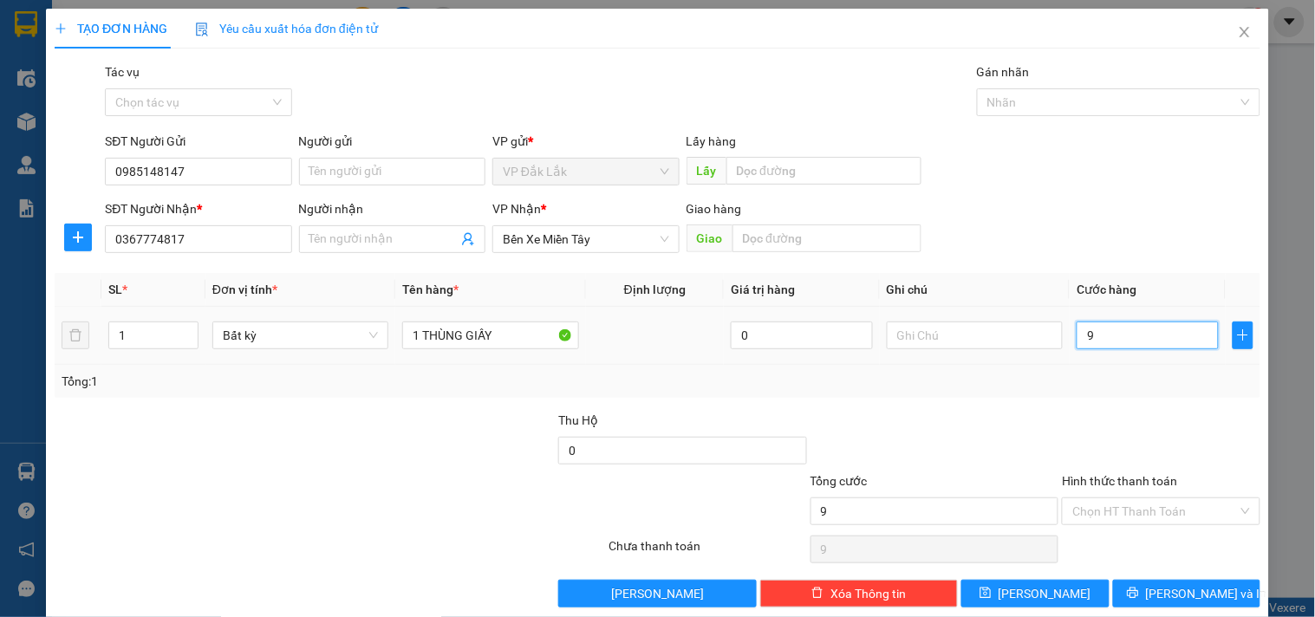
type input "90"
type input "900"
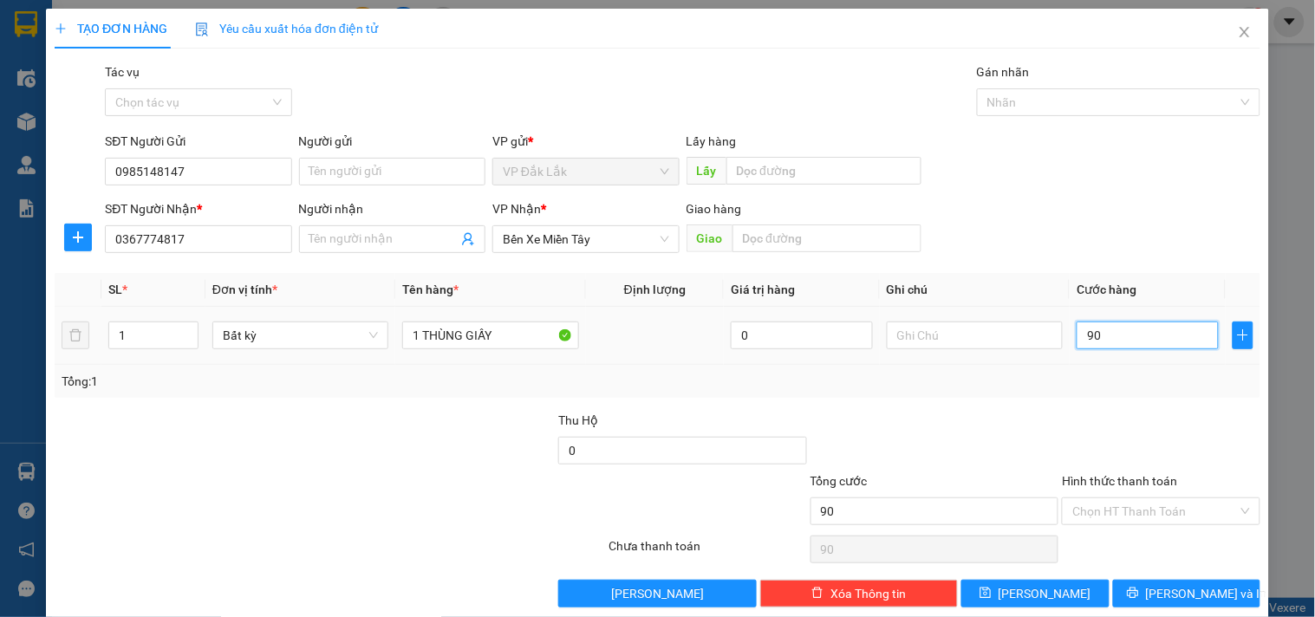
type input "900"
type input "9.000"
type input "90.000"
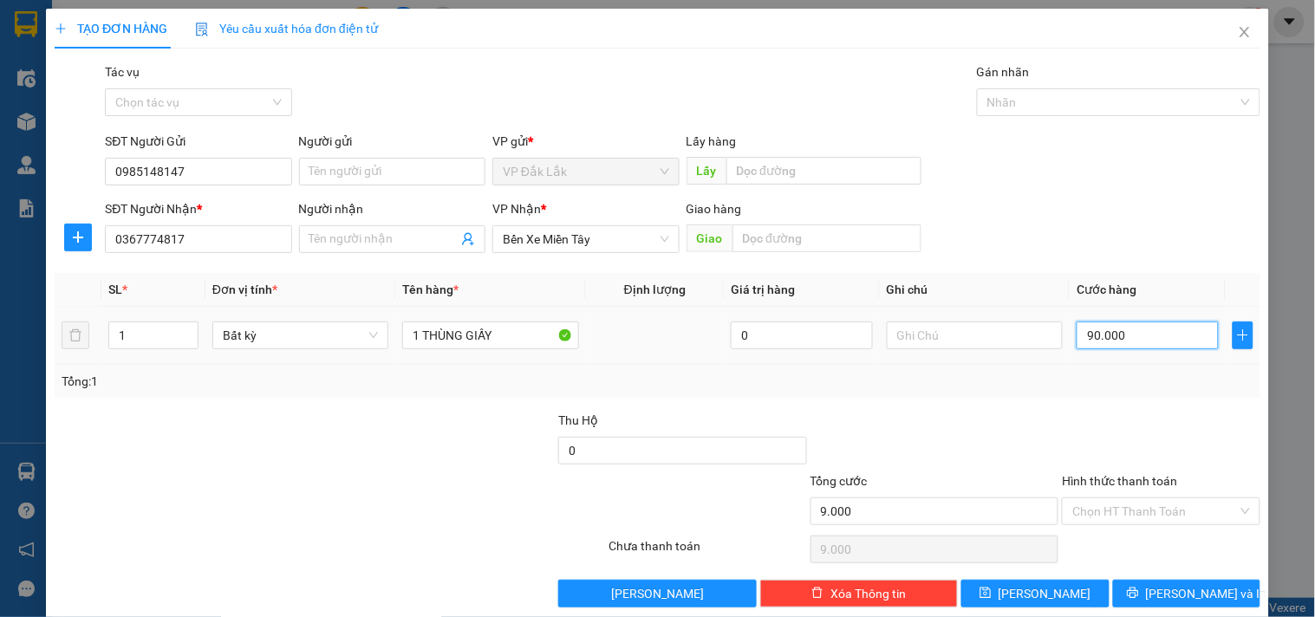
type input "90.000"
click at [1162, 503] on input "Hình thức thanh toán" at bounding box center [1154, 511] width 165 height 26
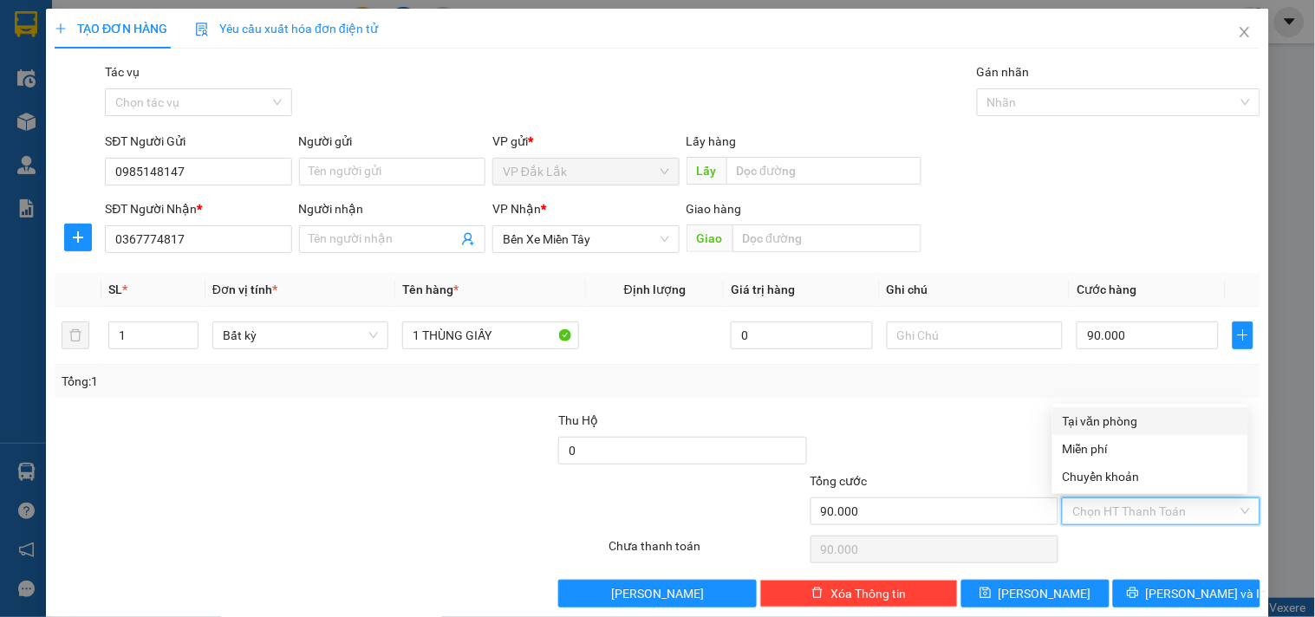
click at [1145, 416] on div "Tại văn phòng" at bounding box center [1149, 421] width 175 height 19
type input "0"
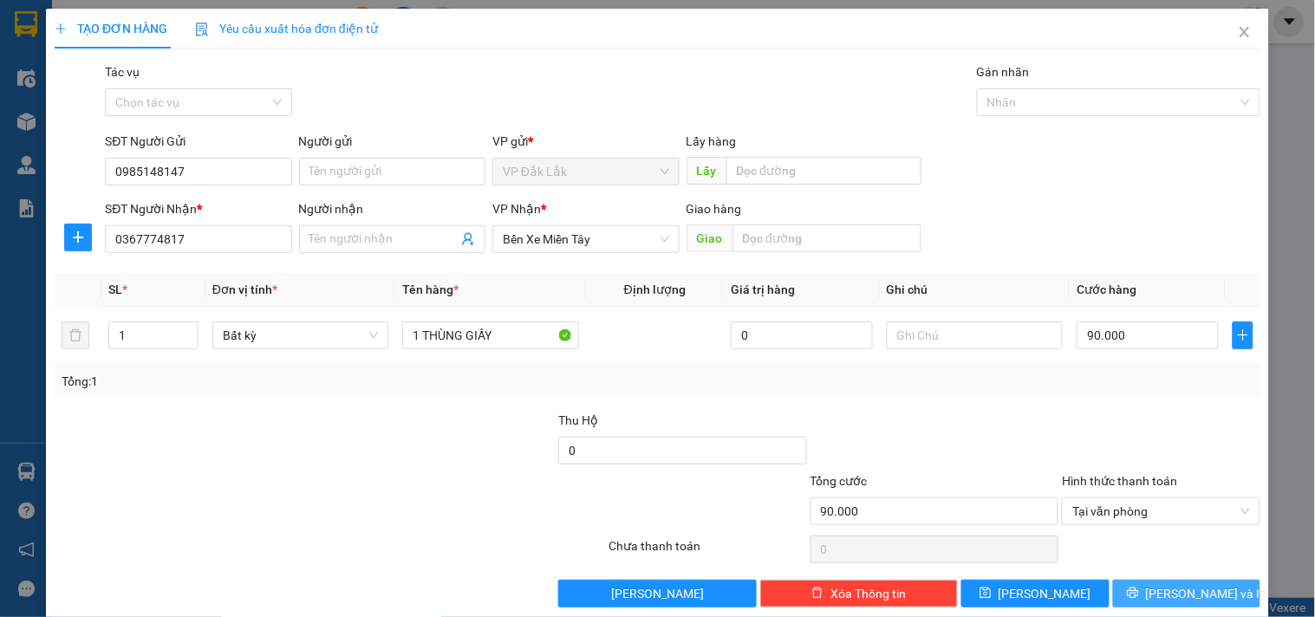
click at [1138, 596] on icon "printer" at bounding box center [1132, 593] width 11 height 11
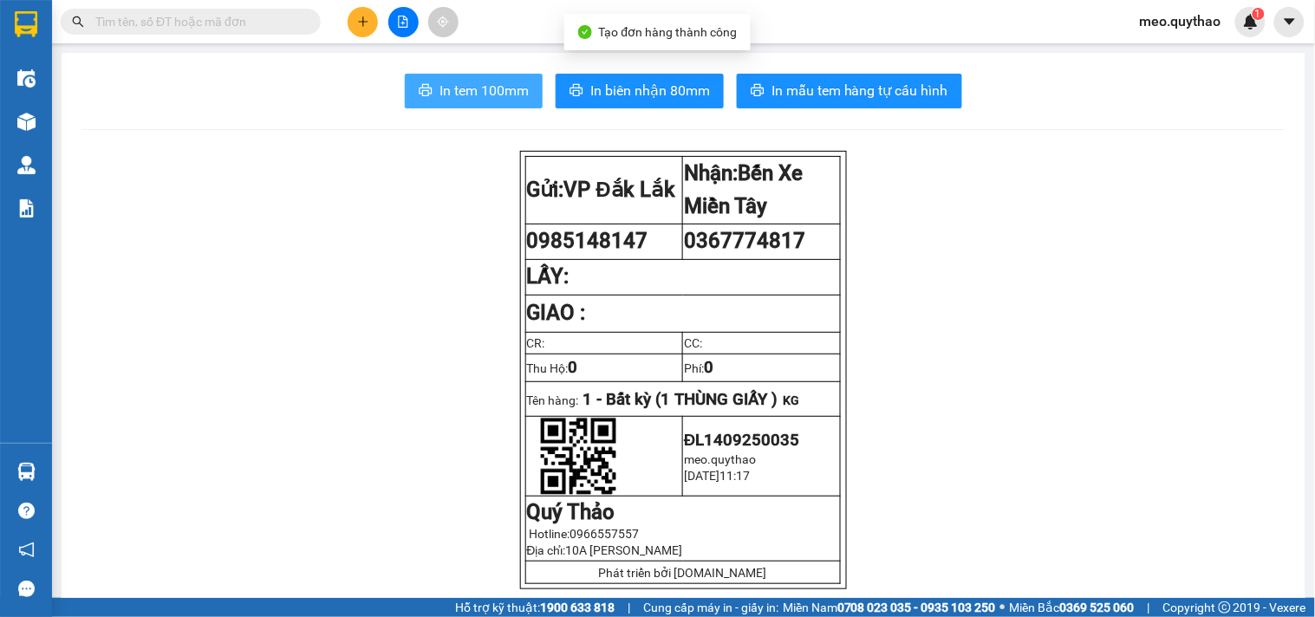
click at [442, 88] on span "In tem 100mm" at bounding box center [483, 91] width 89 height 22
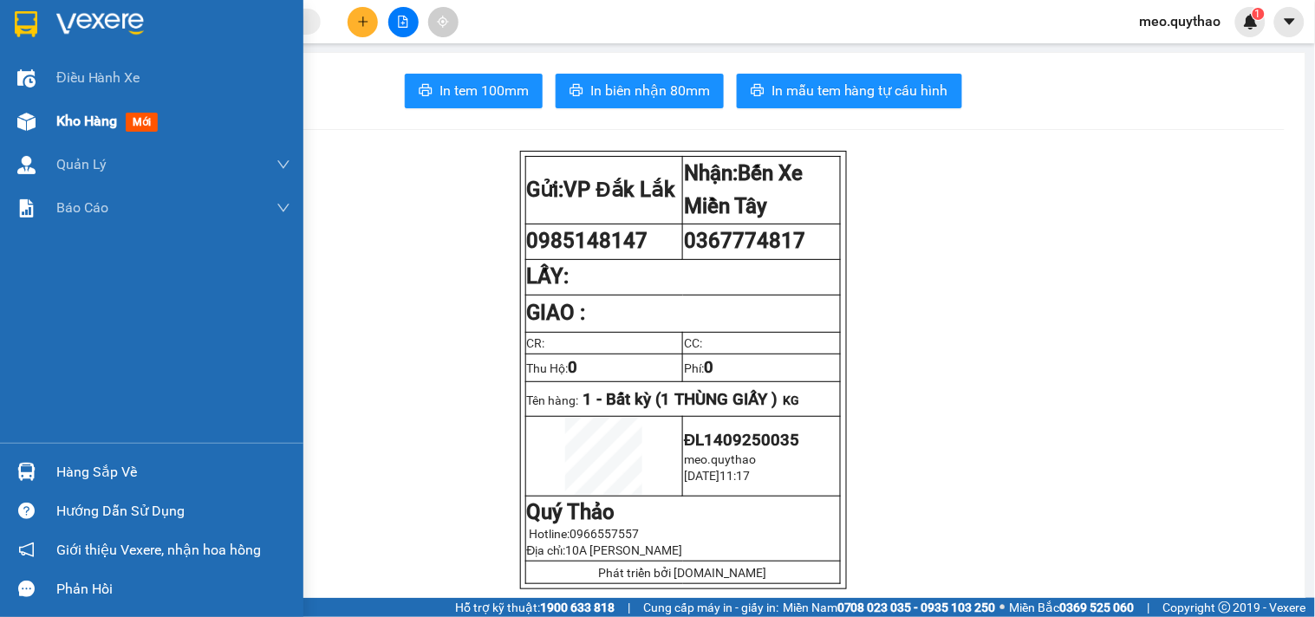
click at [119, 118] on div "Kho hàng mới" at bounding box center [110, 121] width 108 height 22
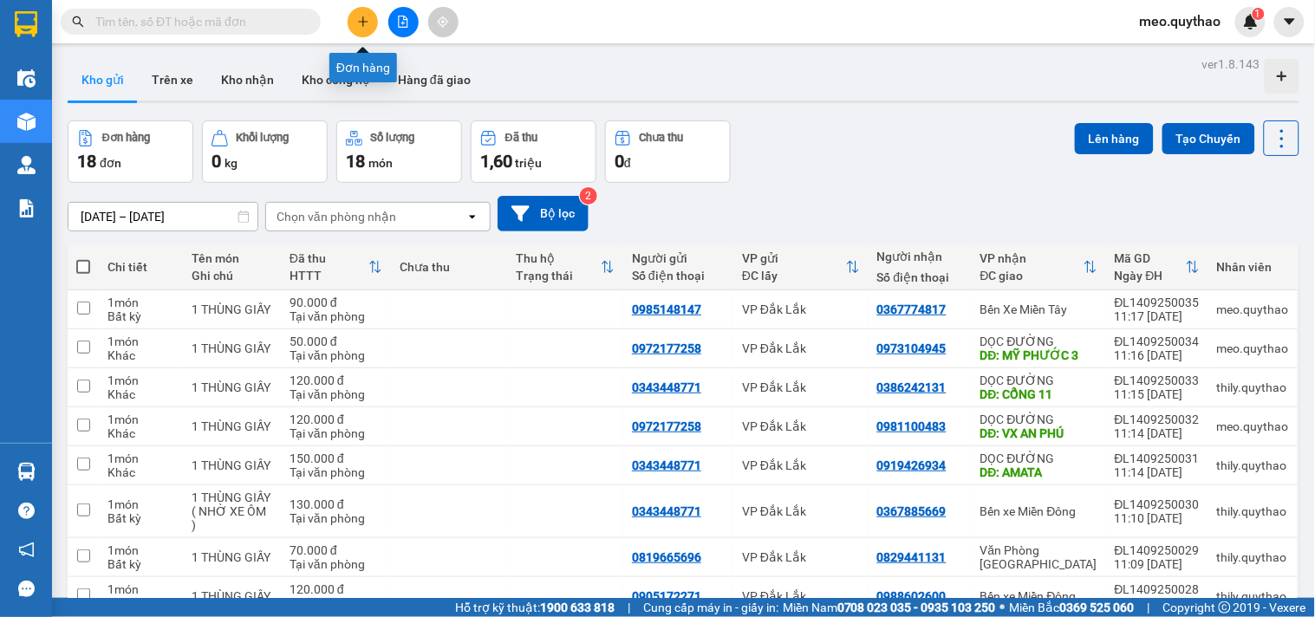
click at [357, 19] on icon "plus" at bounding box center [363, 22] width 12 height 12
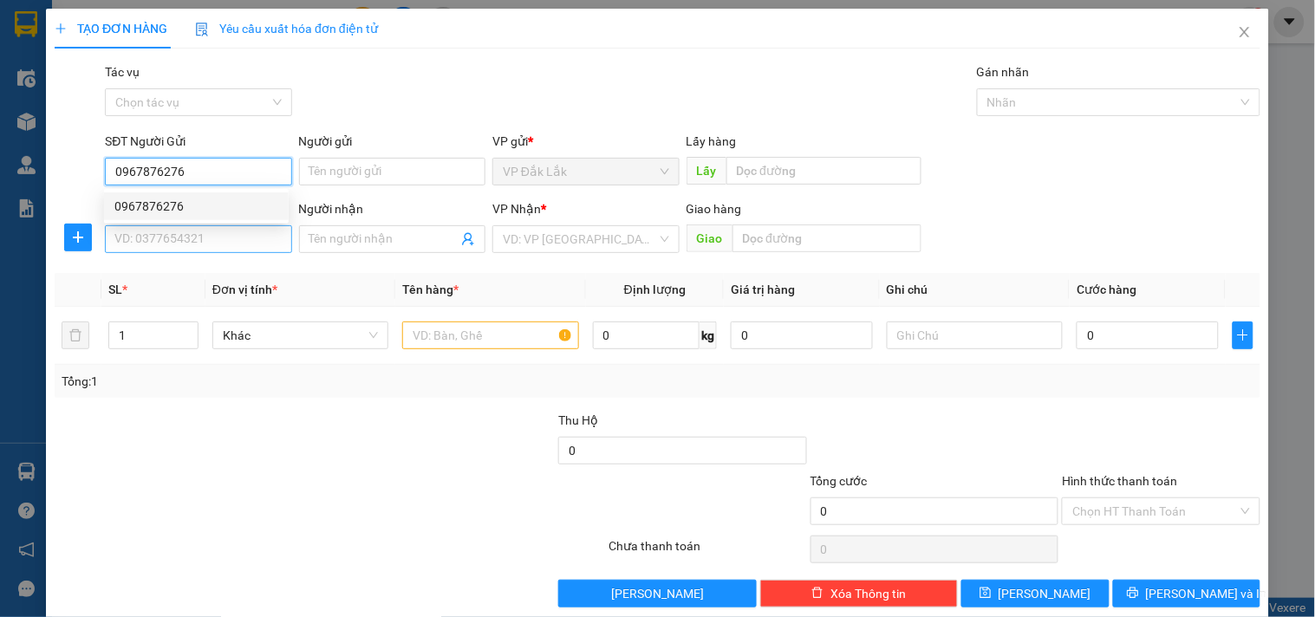
type input "0967876276"
click at [159, 241] on input "SĐT Người Nhận *" at bounding box center [198, 239] width 186 height 28
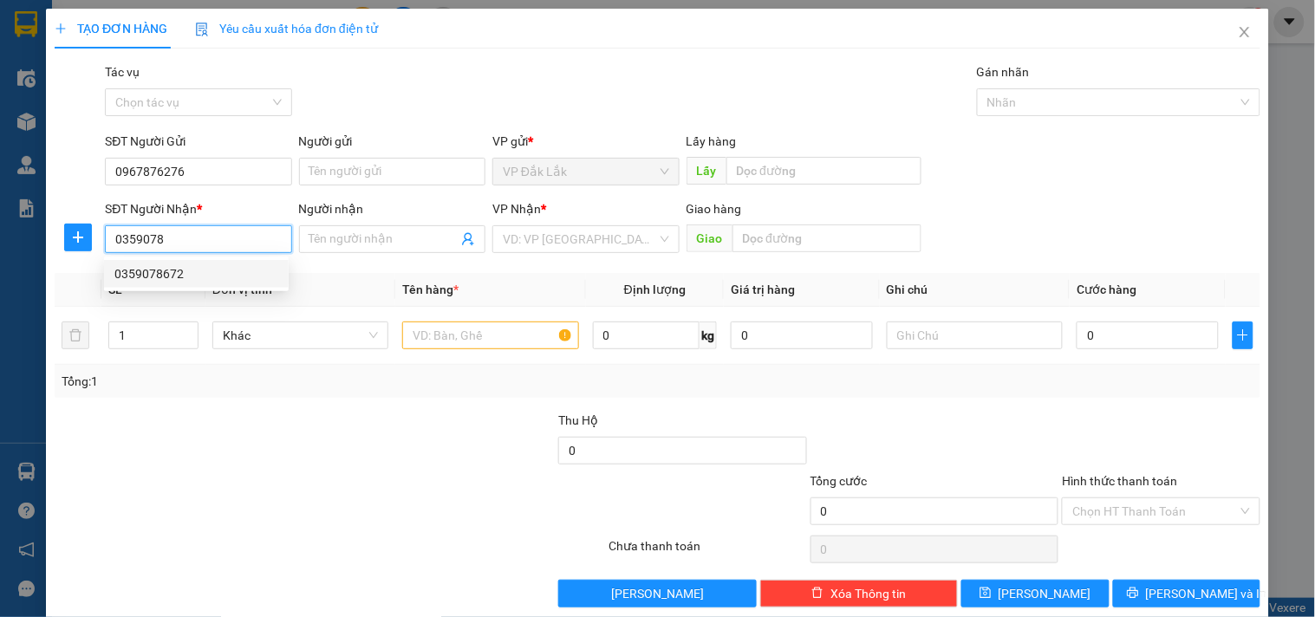
click at [160, 266] on div "0359078672" at bounding box center [196, 273] width 164 height 19
type input "0359078672"
type input "N4 HIỆP PHƯỚC"
type input "0359078672"
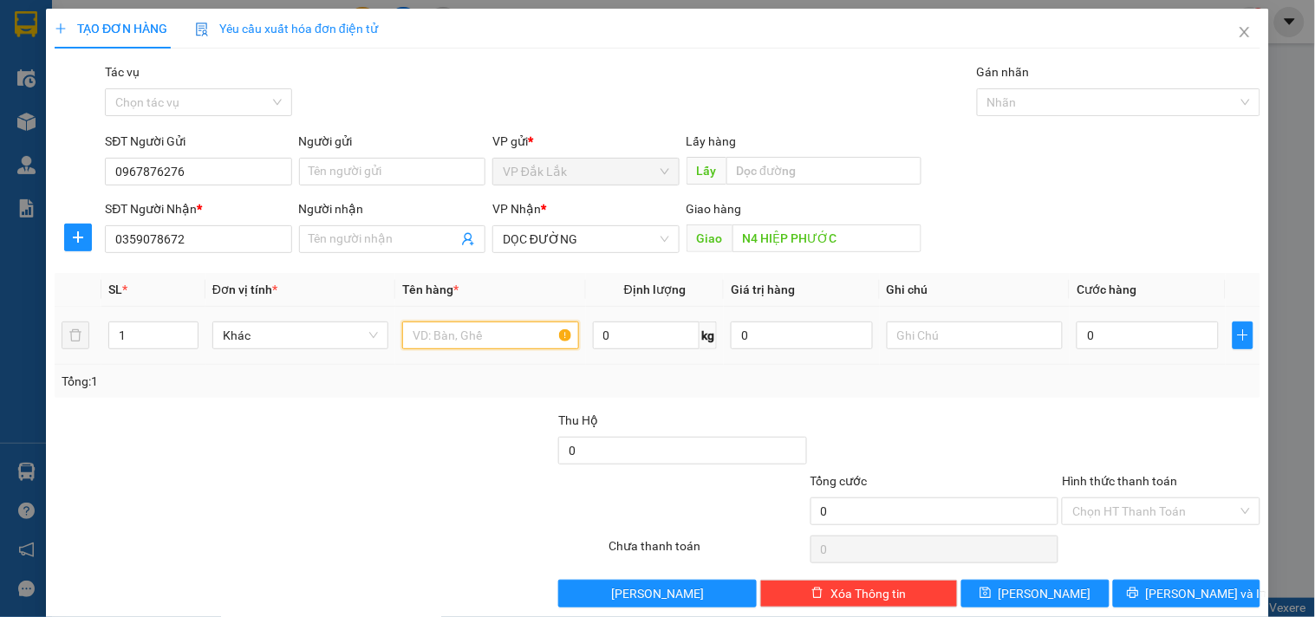
click at [471, 331] on input "text" at bounding box center [490, 336] width 176 height 28
type input "2 THÙNG GIẤY"
click at [184, 322] on span "Increase Value" at bounding box center [188, 330] width 19 height 16
type input "2"
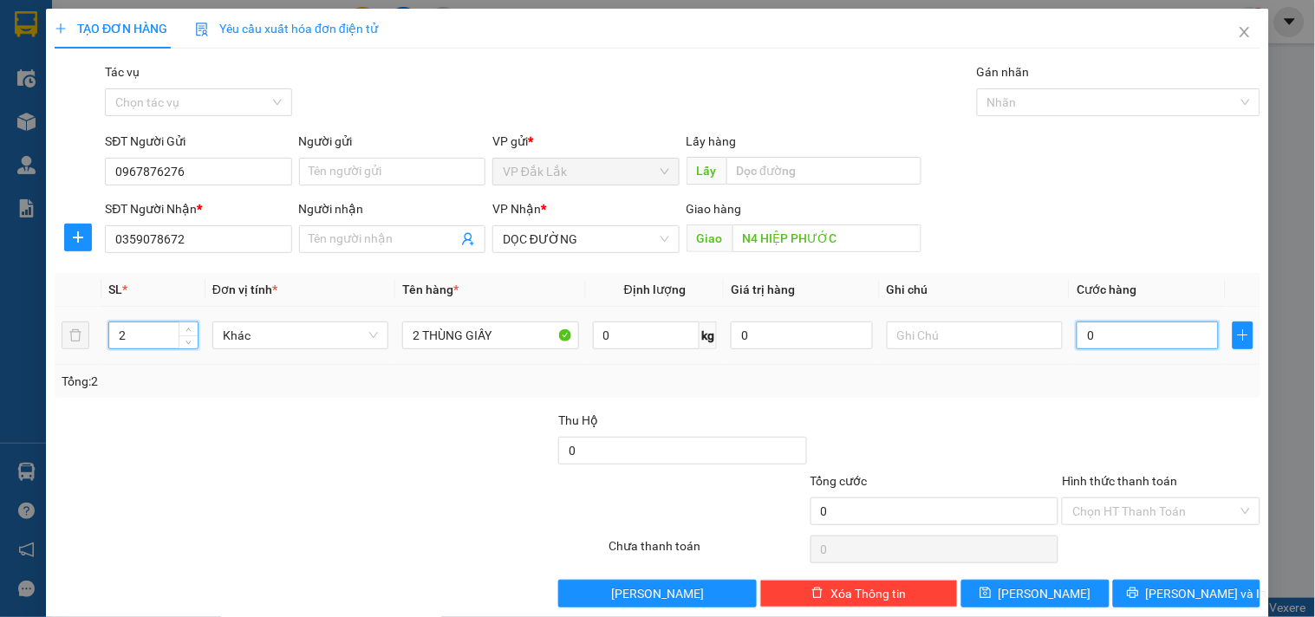
click at [1098, 336] on input "0" at bounding box center [1147, 336] width 142 height 28
type input "3"
type input "30"
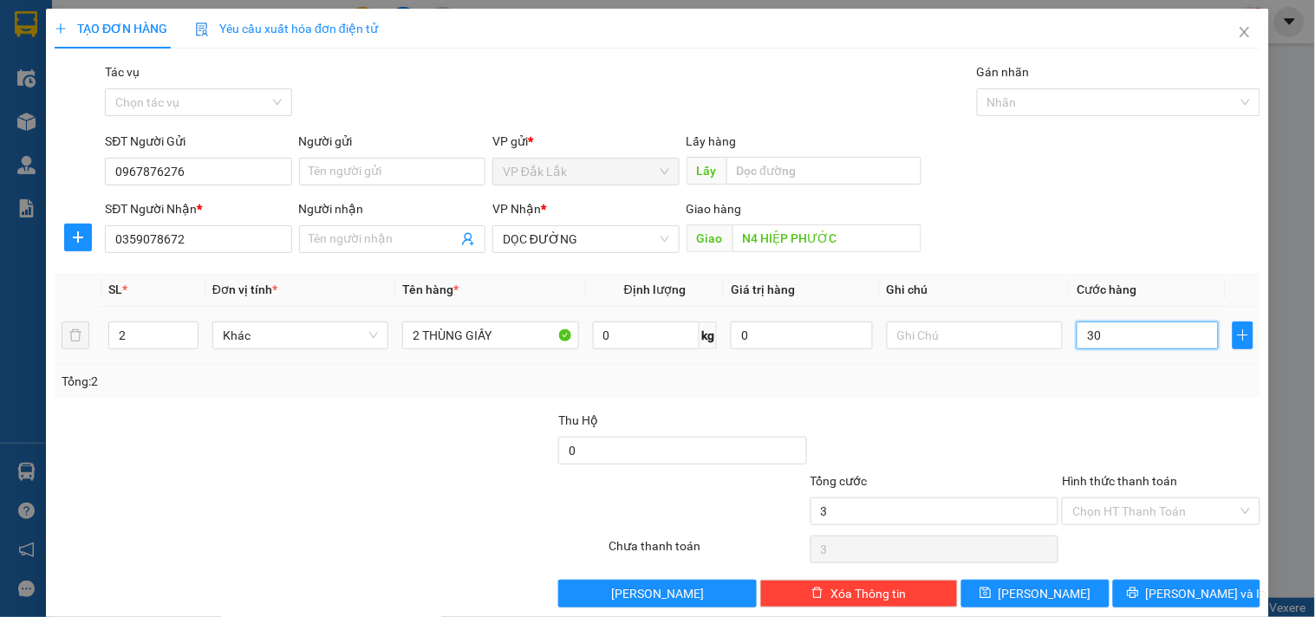
type input "30"
type input "300"
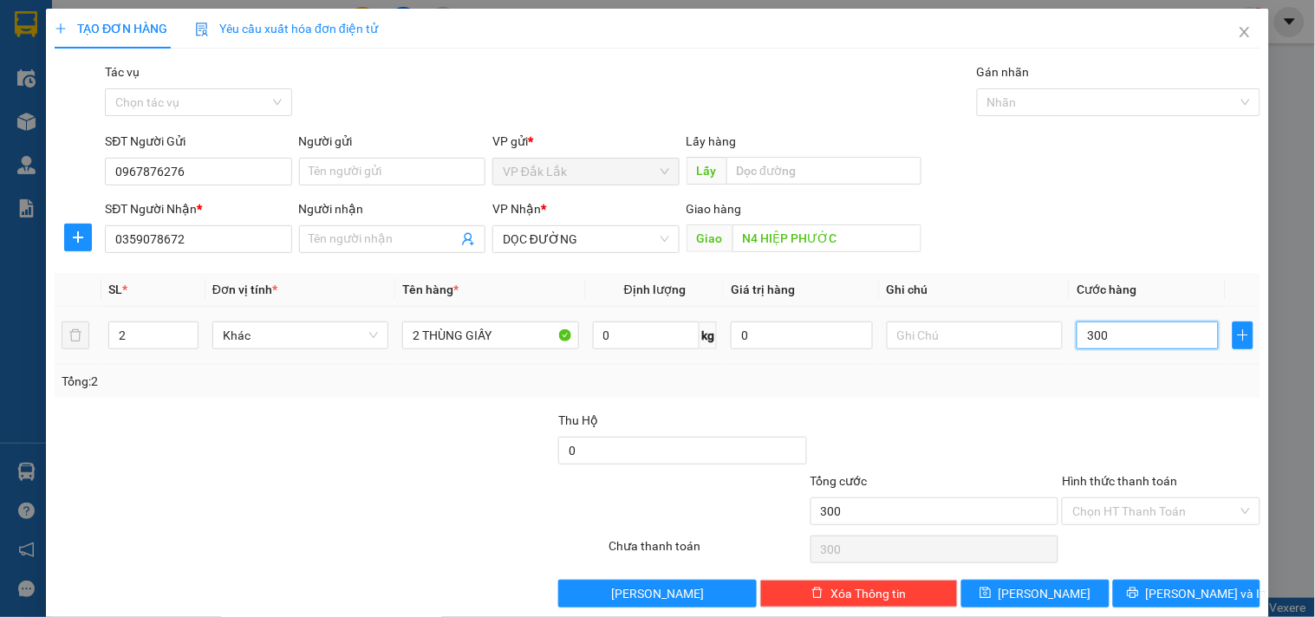
type input "3.000"
type input "30.000"
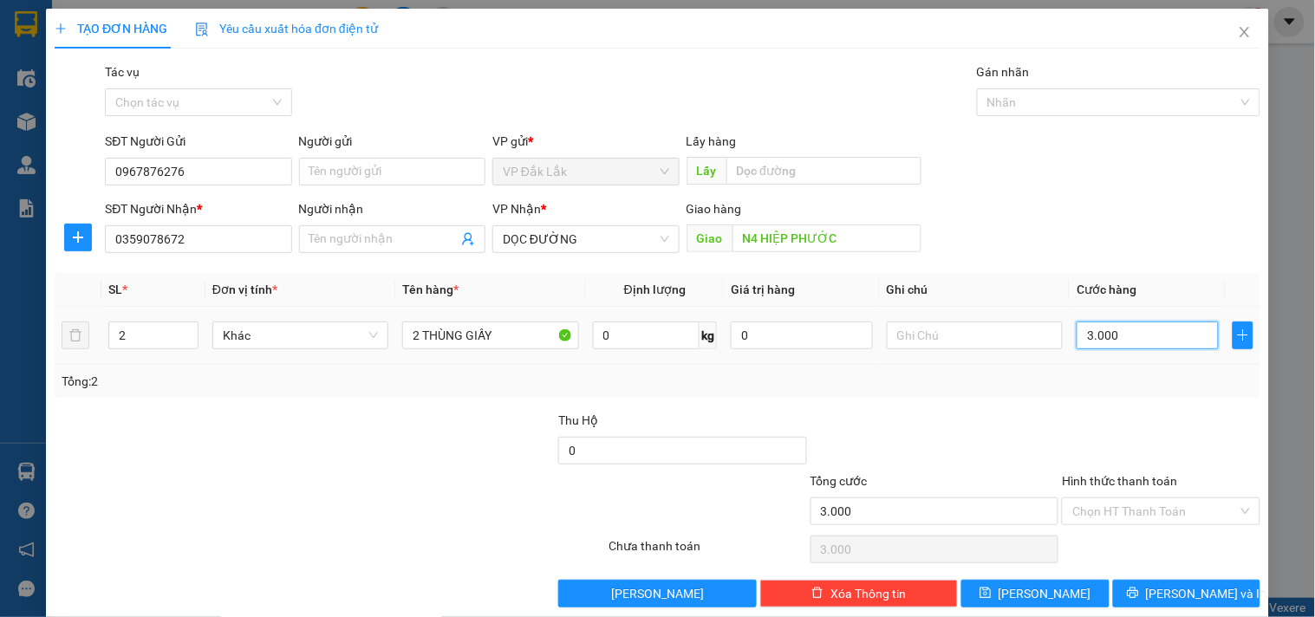
type input "30.000"
type input "300.000"
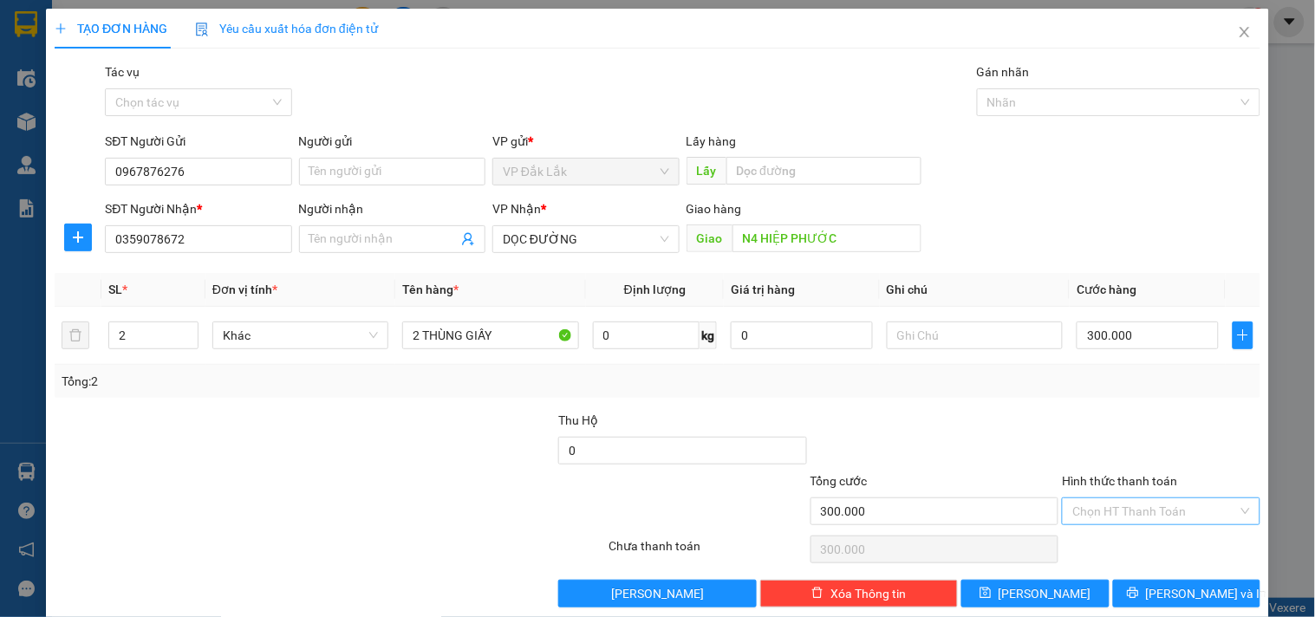
click at [1134, 506] on input "Hình thức thanh toán" at bounding box center [1154, 511] width 165 height 26
click at [1128, 428] on div "Tại văn phòng" at bounding box center [1149, 421] width 175 height 19
type input "0"
click at [1127, 588] on button "Lưu và In" at bounding box center [1186, 594] width 147 height 28
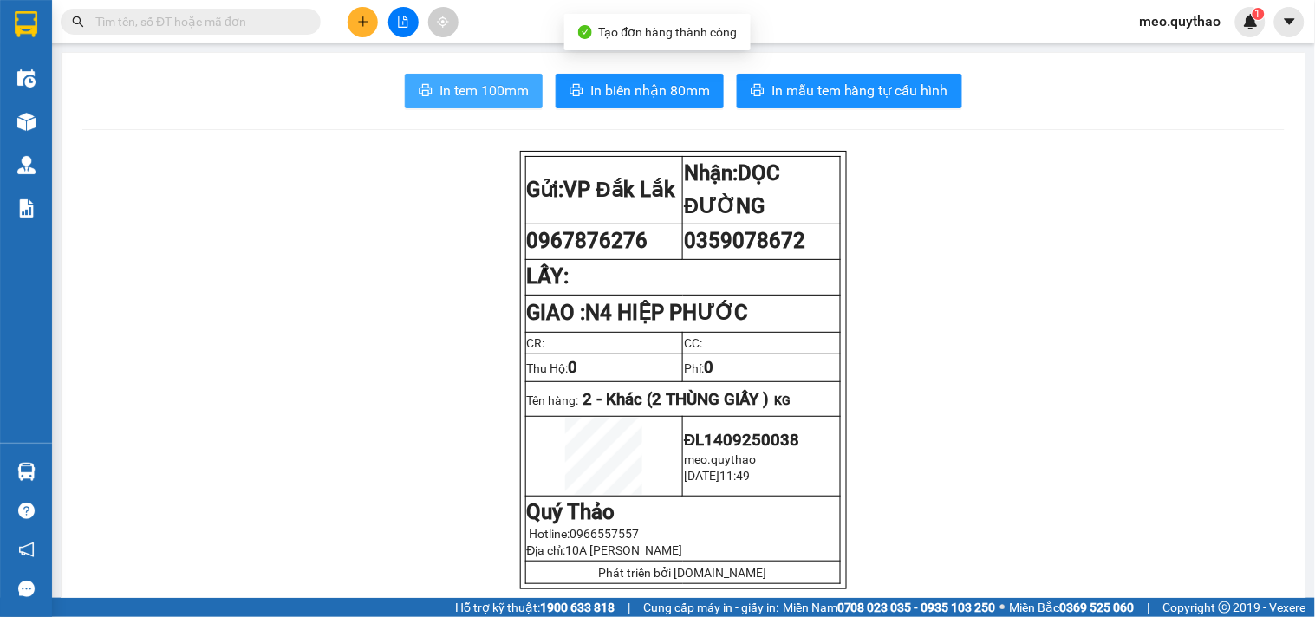
click at [497, 79] on button "In tem 100mm" at bounding box center [474, 91] width 138 height 35
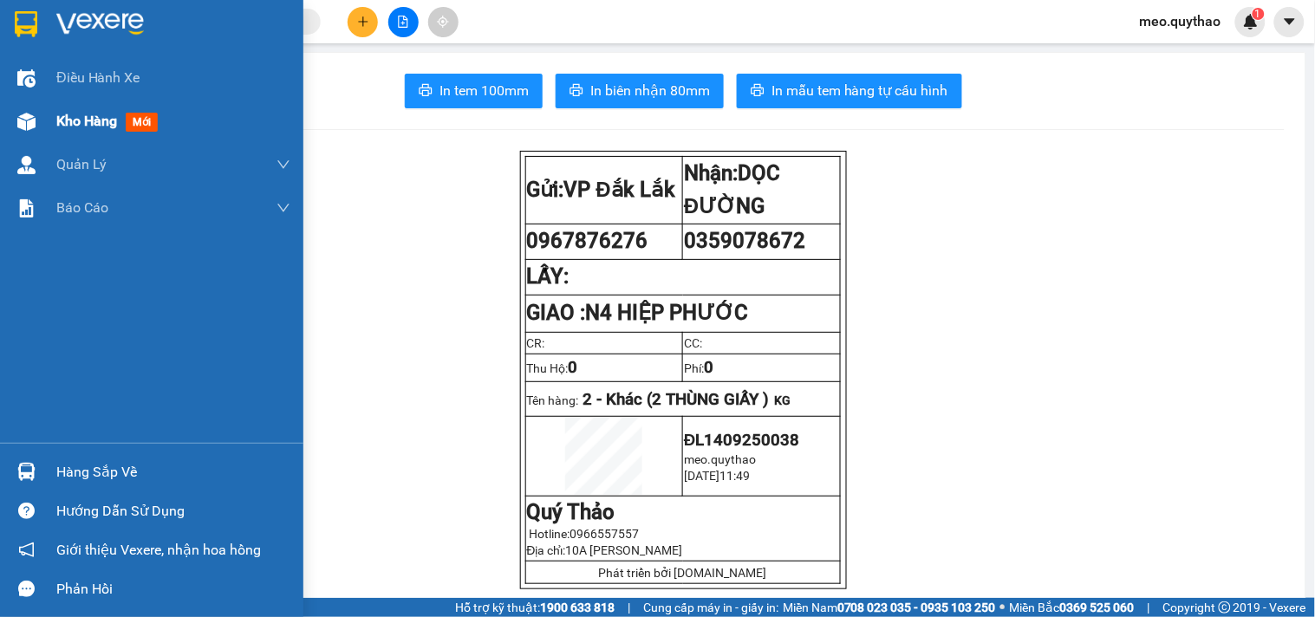
click at [87, 139] on div "Kho hàng mới" at bounding box center [173, 121] width 234 height 43
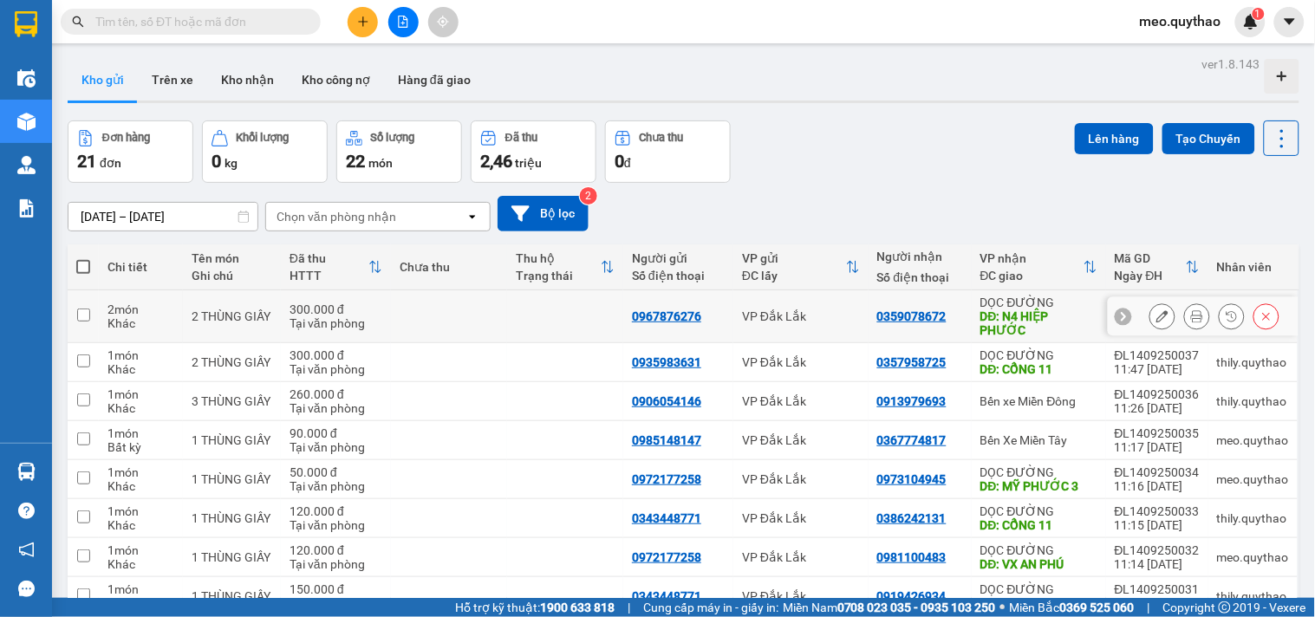
click at [646, 319] on div "0967876276" at bounding box center [666, 316] width 69 height 14
copy div "0967876276"
